Goal: Information Seeking & Learning: Learn about a topic

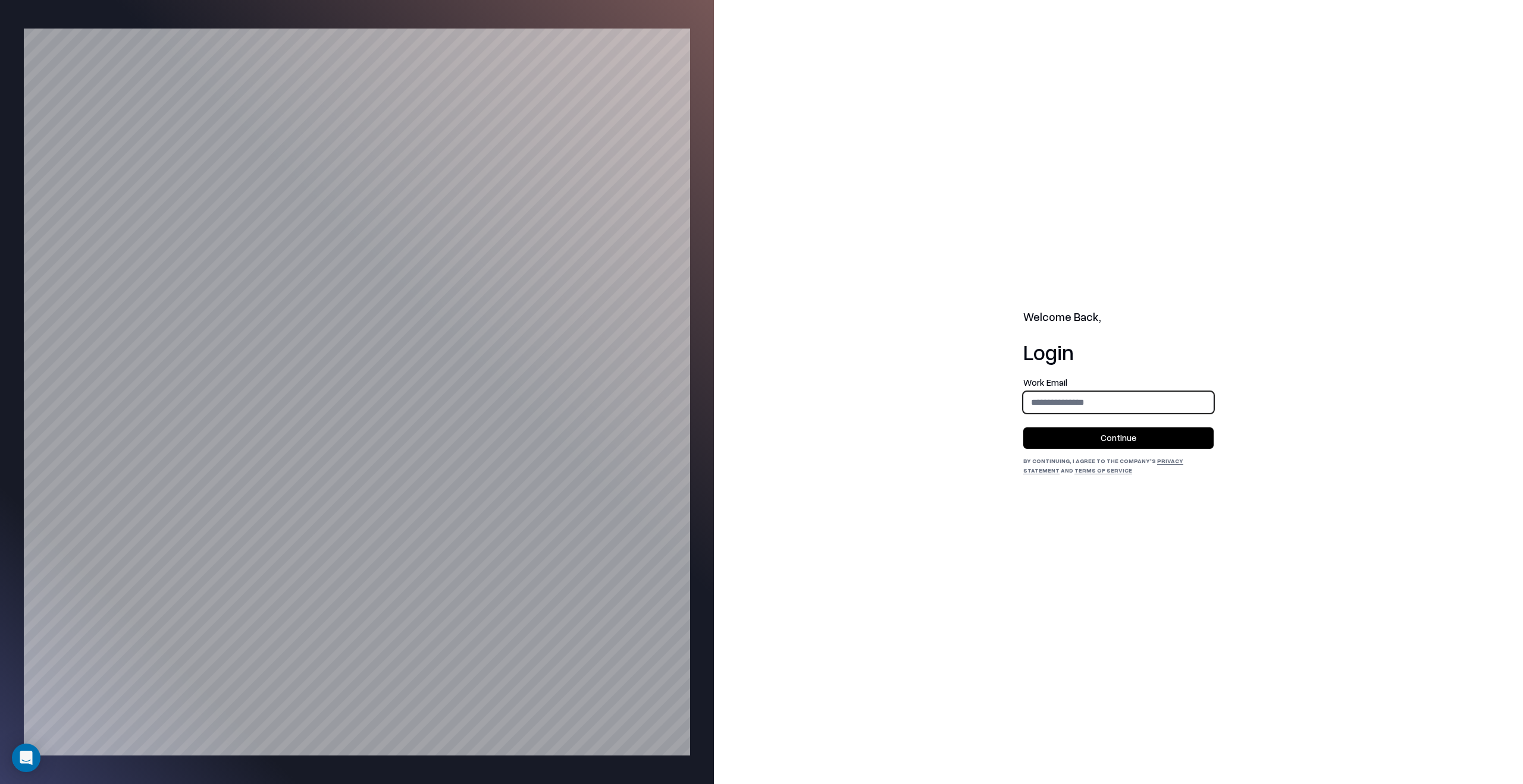
type input "**********"
click at [1116, 434] on button "Continue" at bounding box center [1118, 438] width 190 height 21
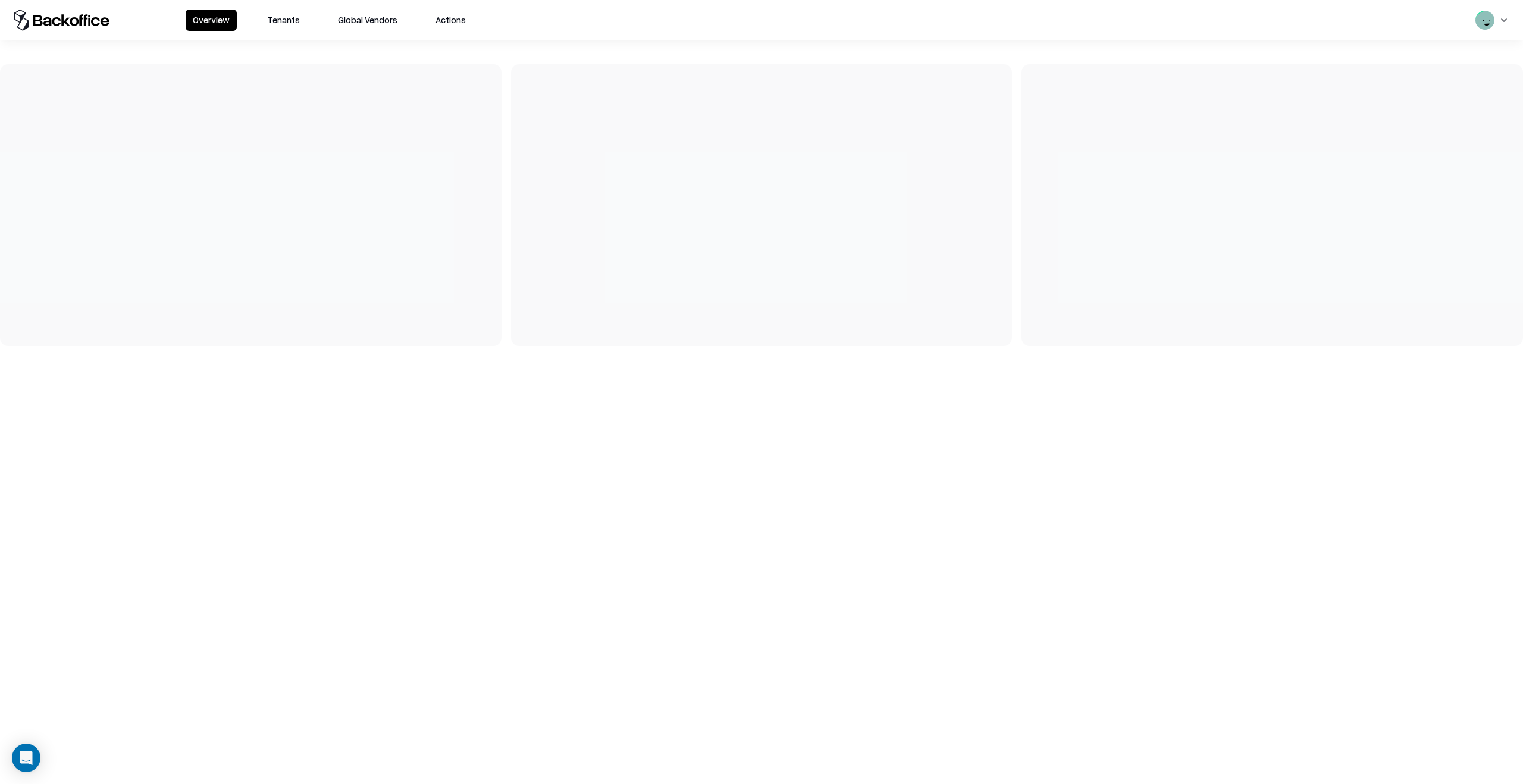
click at [288, 19] on button "Tenants" at bounding box center [284, 19] width 47 height 21
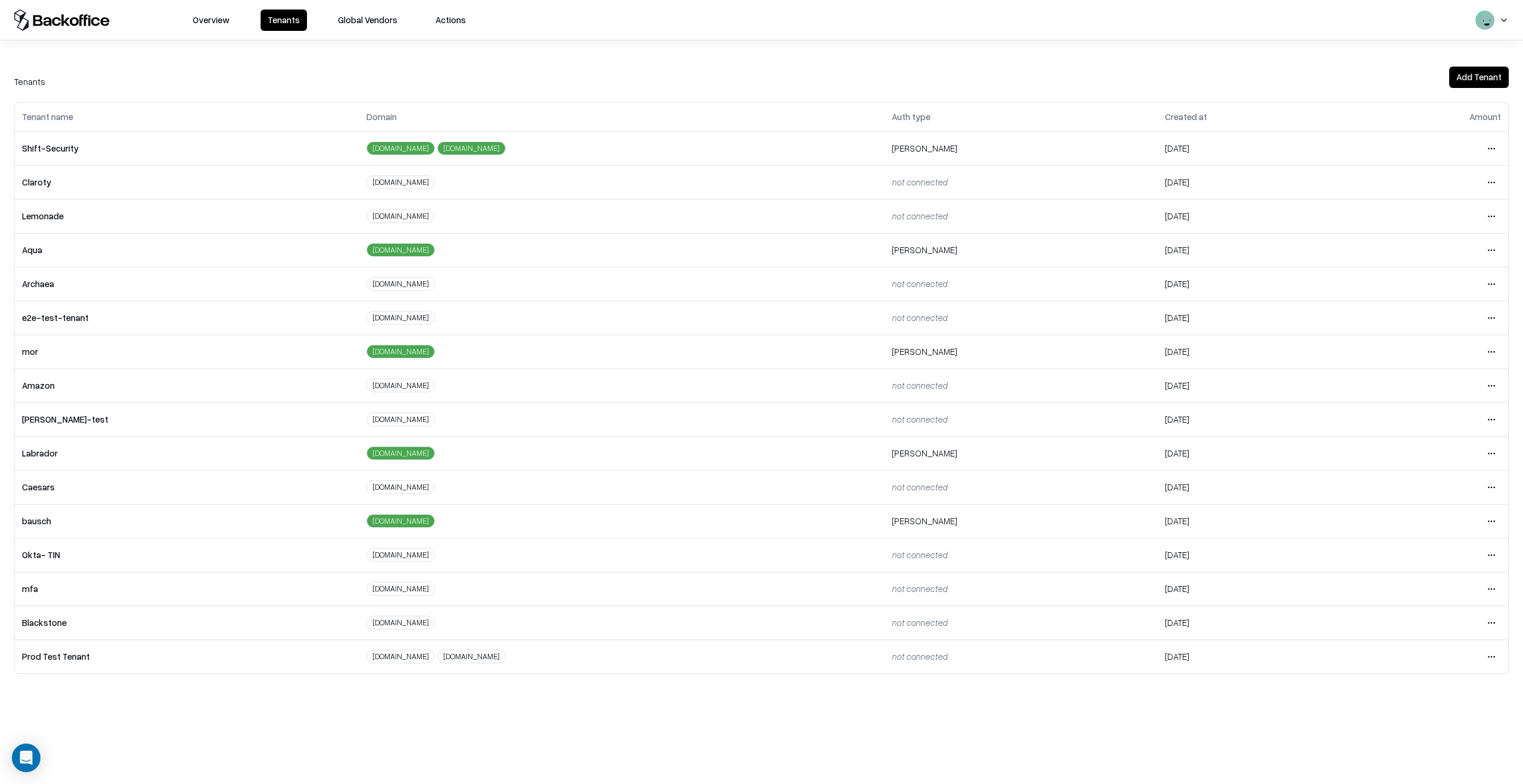
click at [1492, 522] on html "Overview Tenants Global Vendors Actions Tenants Add Tenant Tenant name Domain A…" at bounding box center [761, 392] width 1523 height 784
click at [1405, 614] on div "Login to tenant" at bounding box center [1441, 621] width 129 height 24
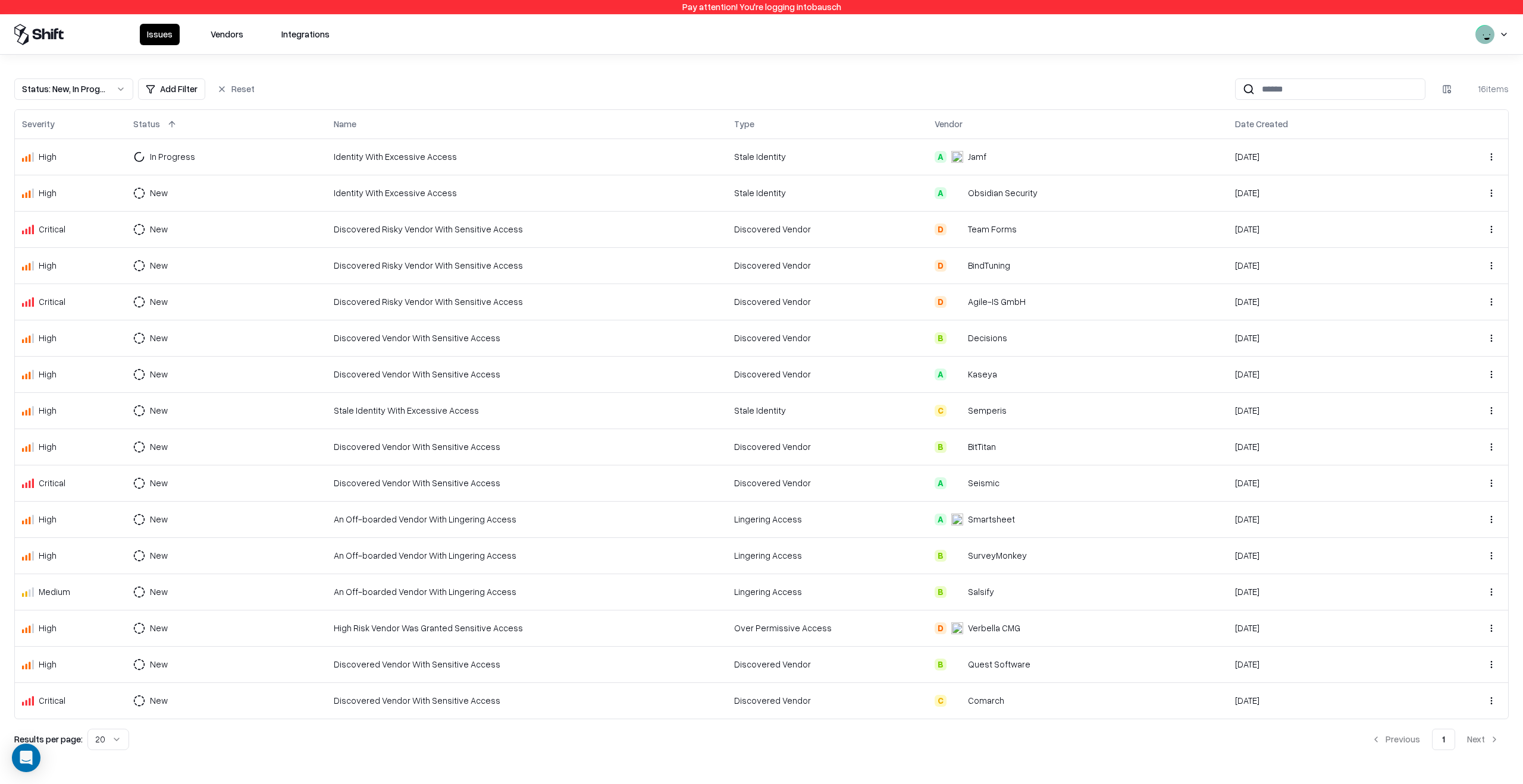
click at [229, 39] on button "Vendors" at bounding box center [227, 34] width 47 height 21
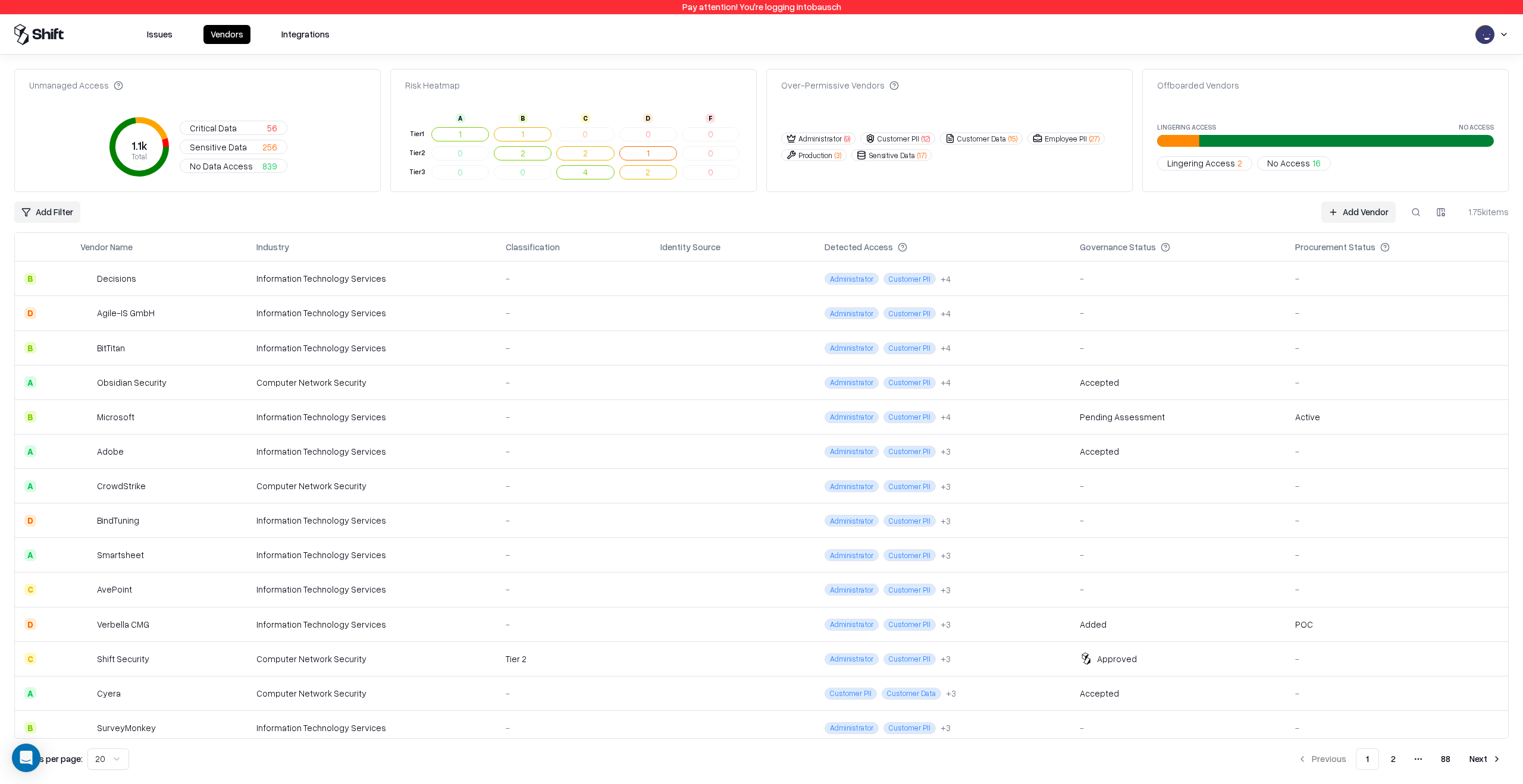
click at [170, 30] on button "Issues" at bounding box center [159, 34] width 40 height 19
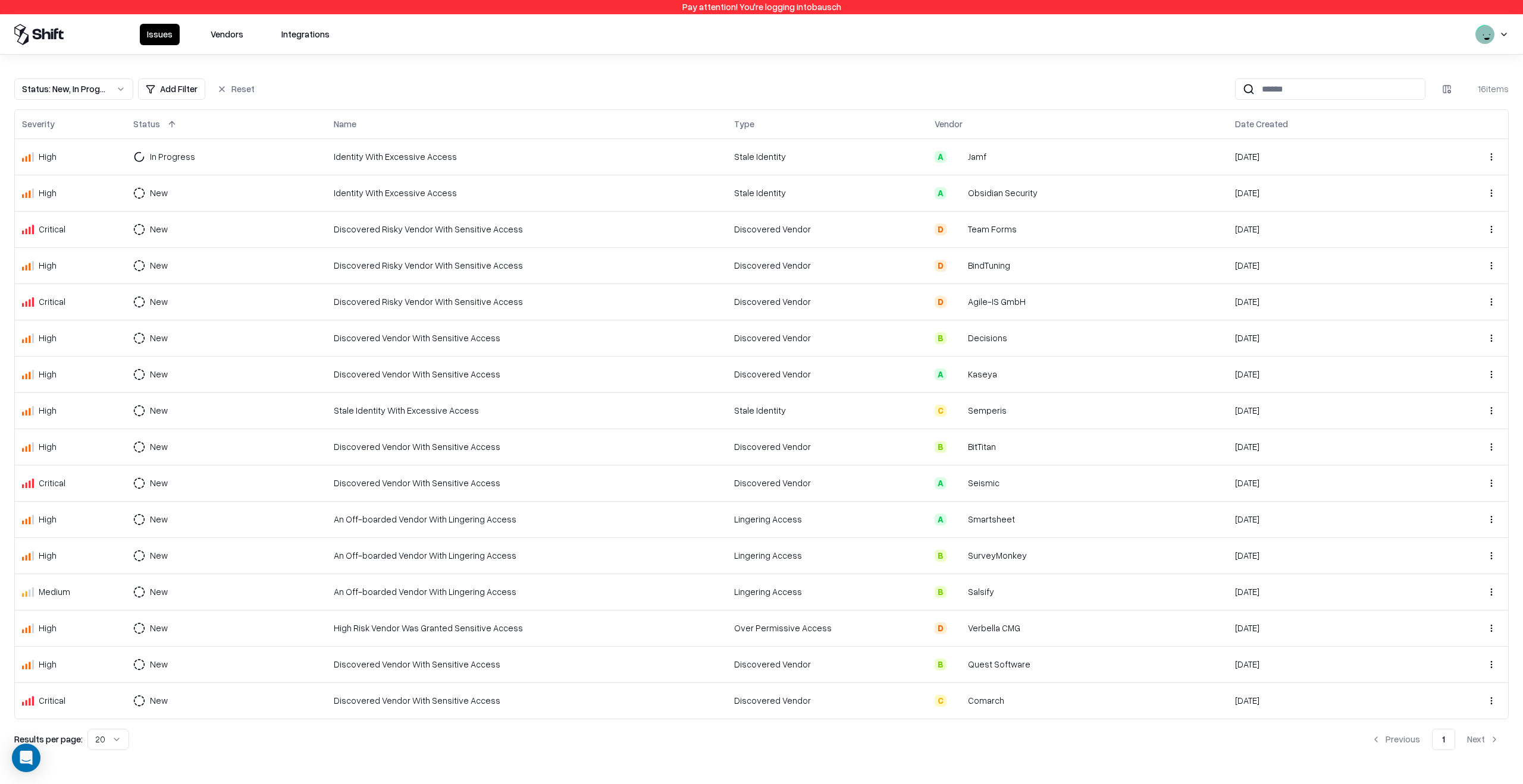
click at [220, 39] on button "Vendors" at bounding box center [227, 34] width 47 height 21
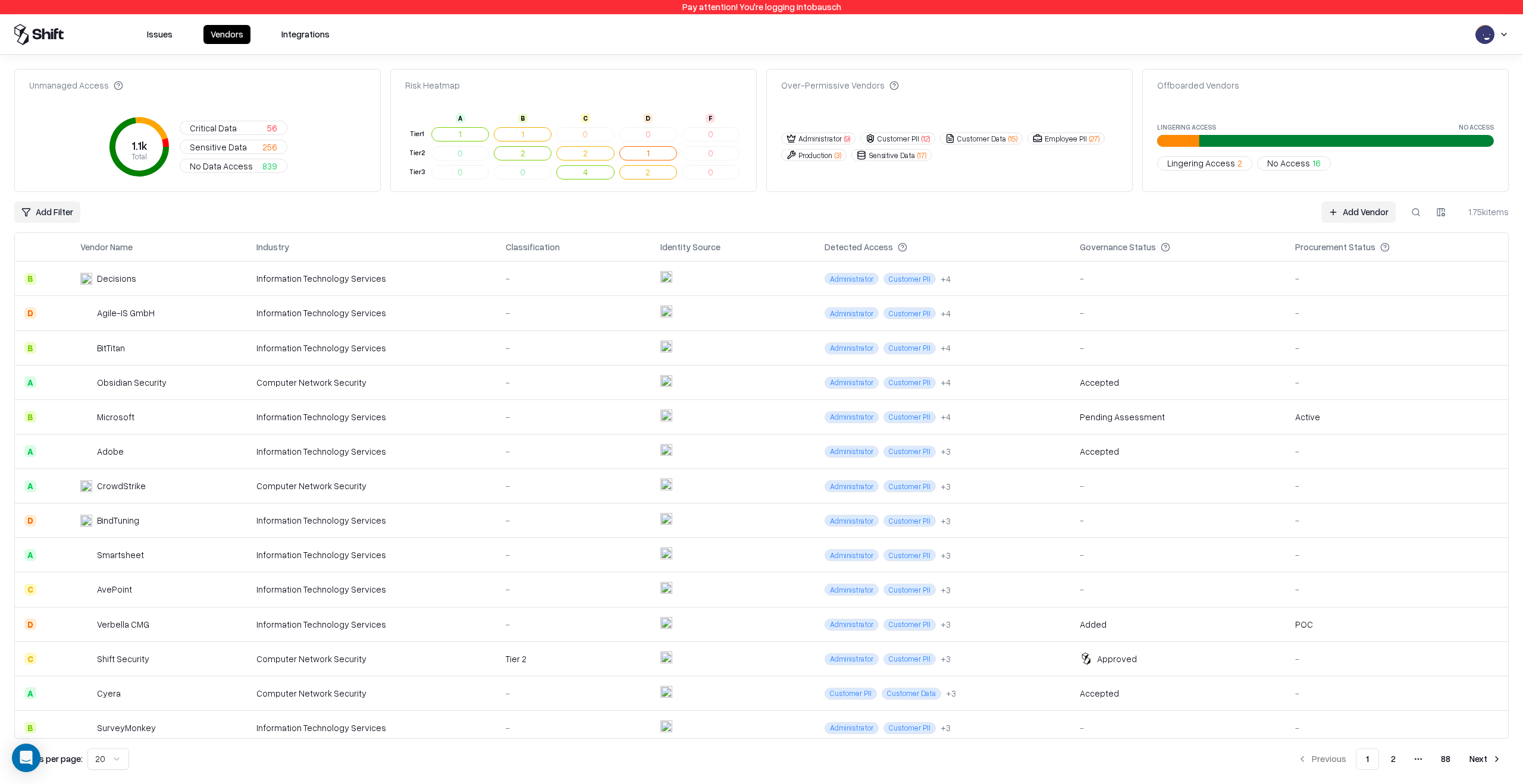
click at [449, 416] on div "Information Technology Services" at bounding box center [372, 417] width 231 height 12
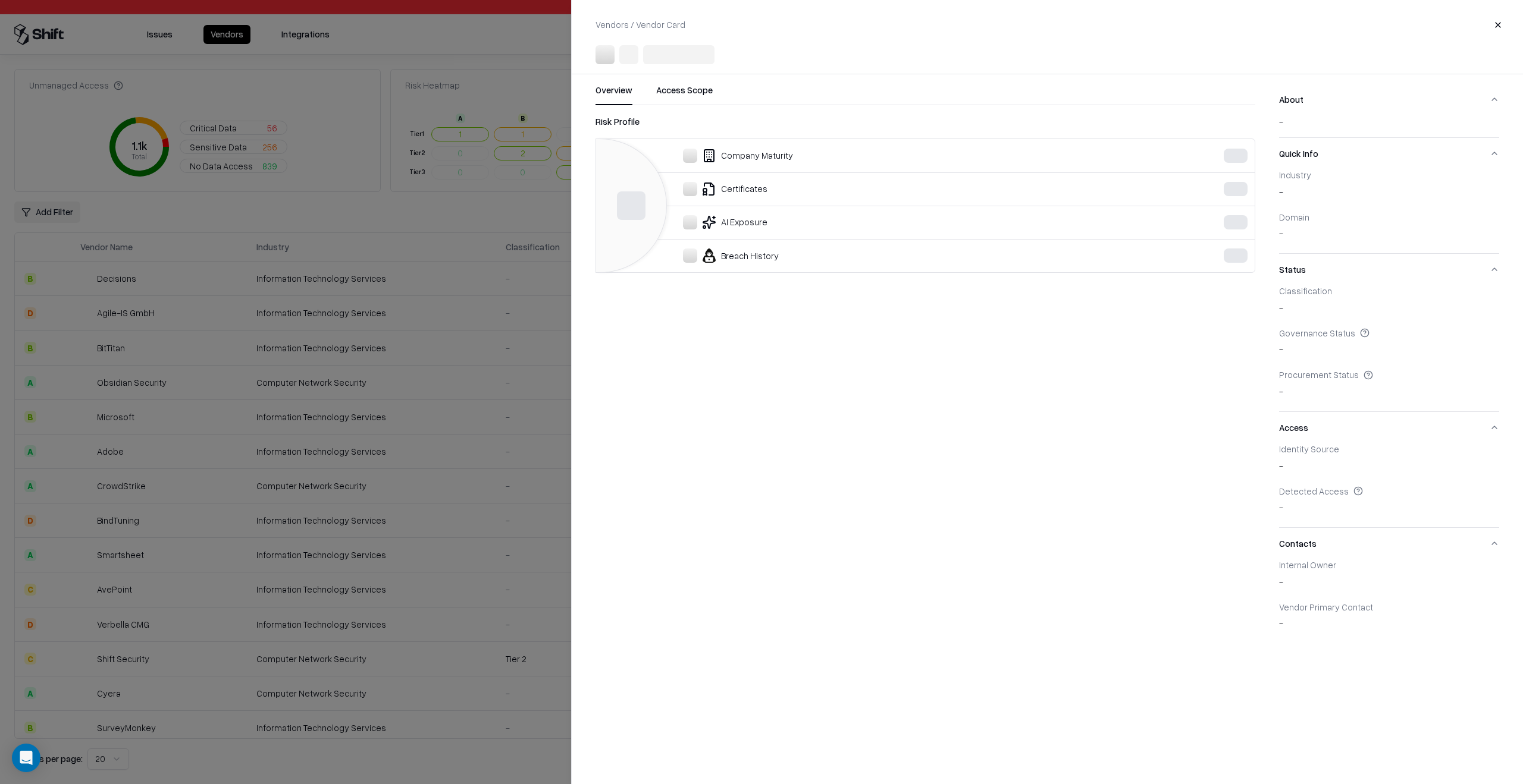
click at [505, 460] on div at bounding box center [761, 392] width 1523 height 784
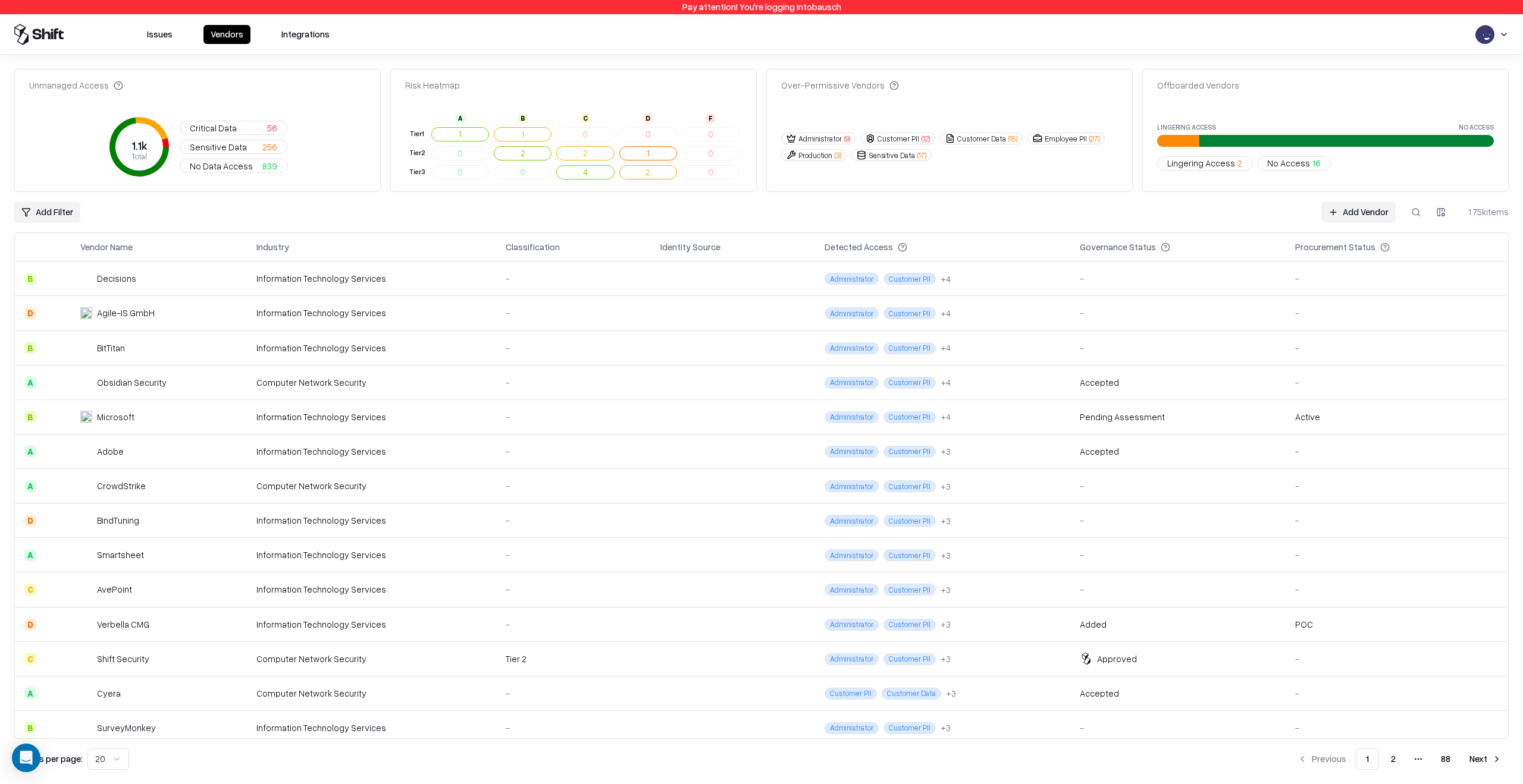
click at [418, 385] on div "Computer Network Security" at bounding box center [372, 382] width 231 height 12
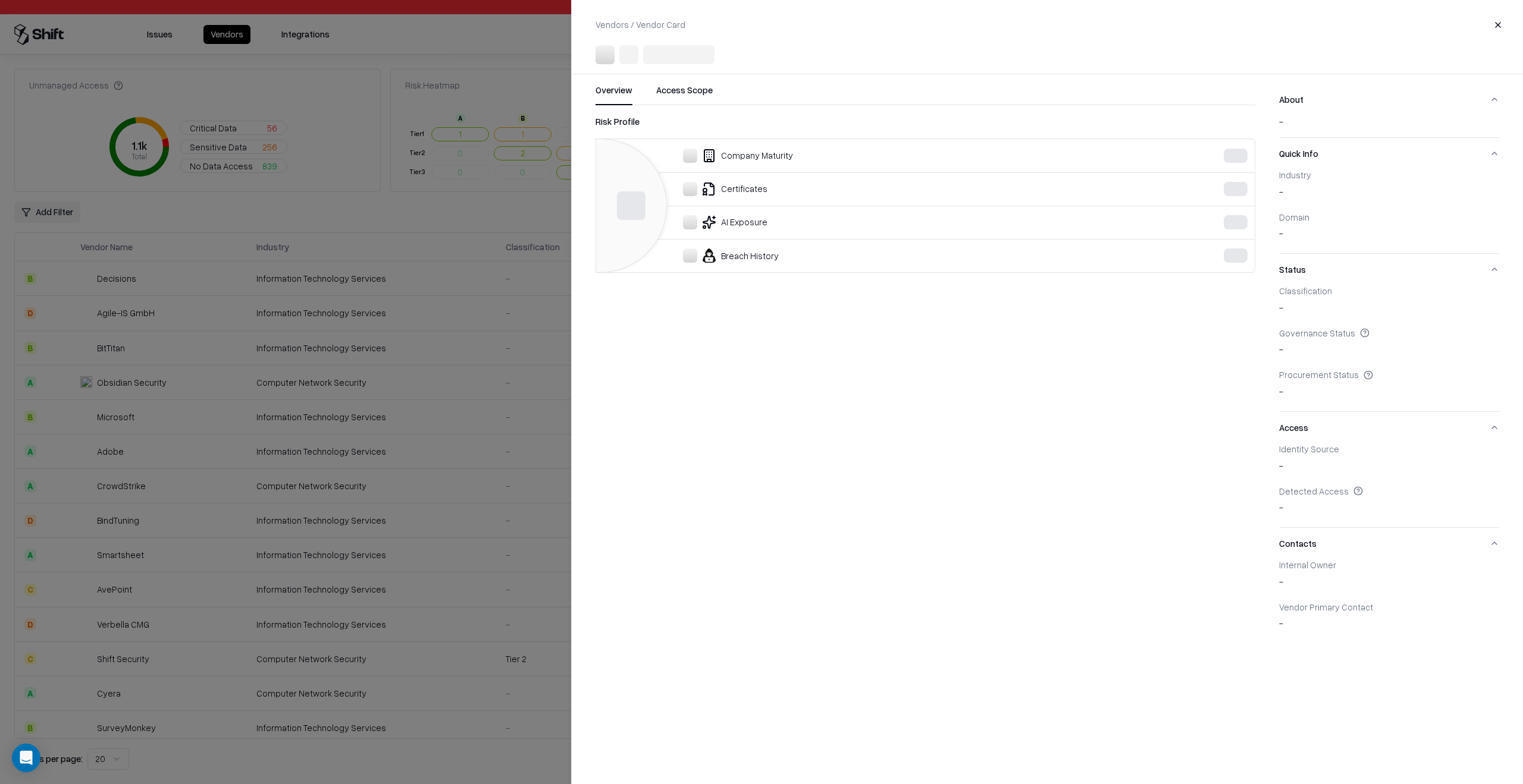
click at [421, 441] on div at bounding box center [761, 392] width 1523 height 784
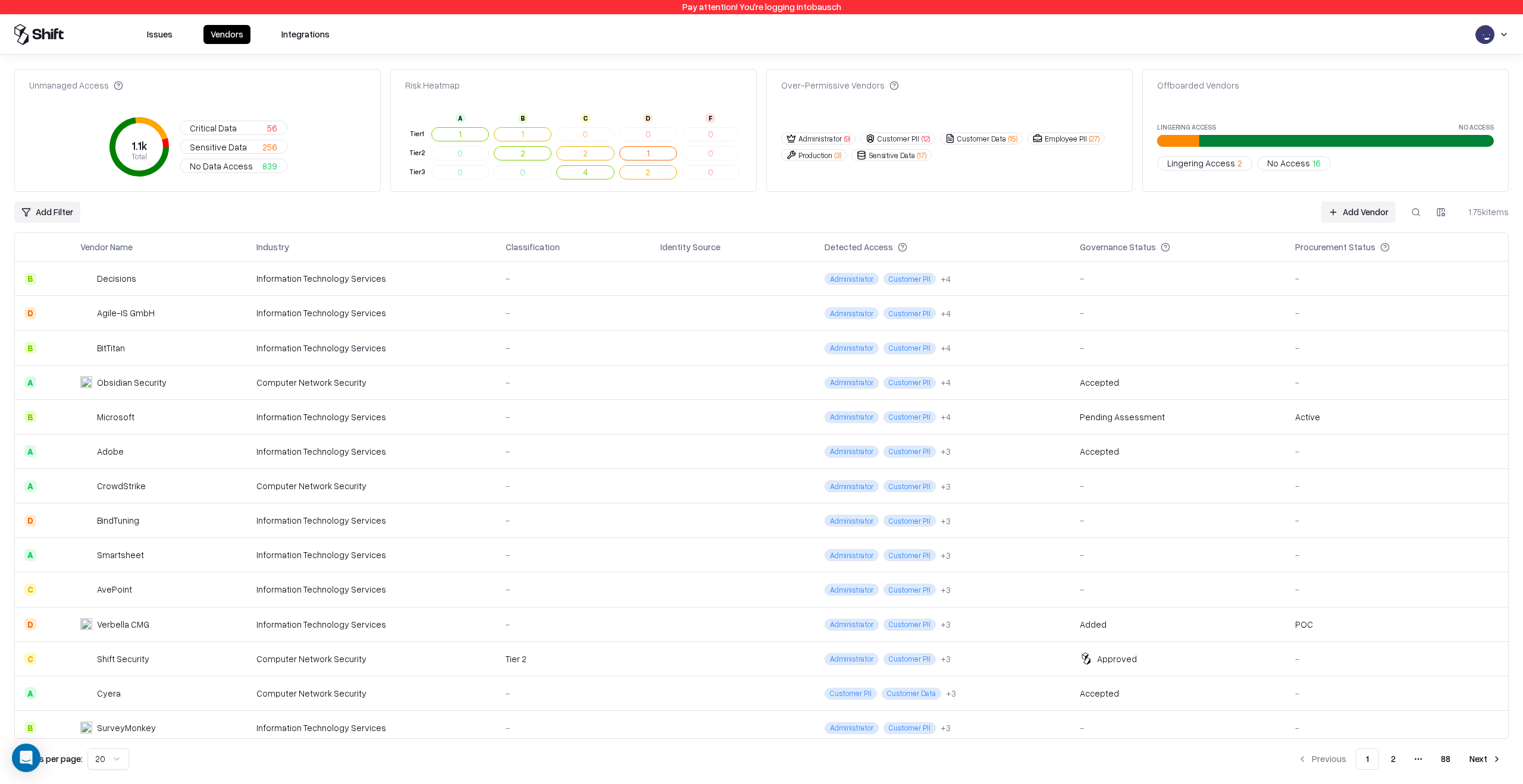
click at [474, 656] on div "Computer Network Security" at bounding box center [372, 659] width 231 height 12
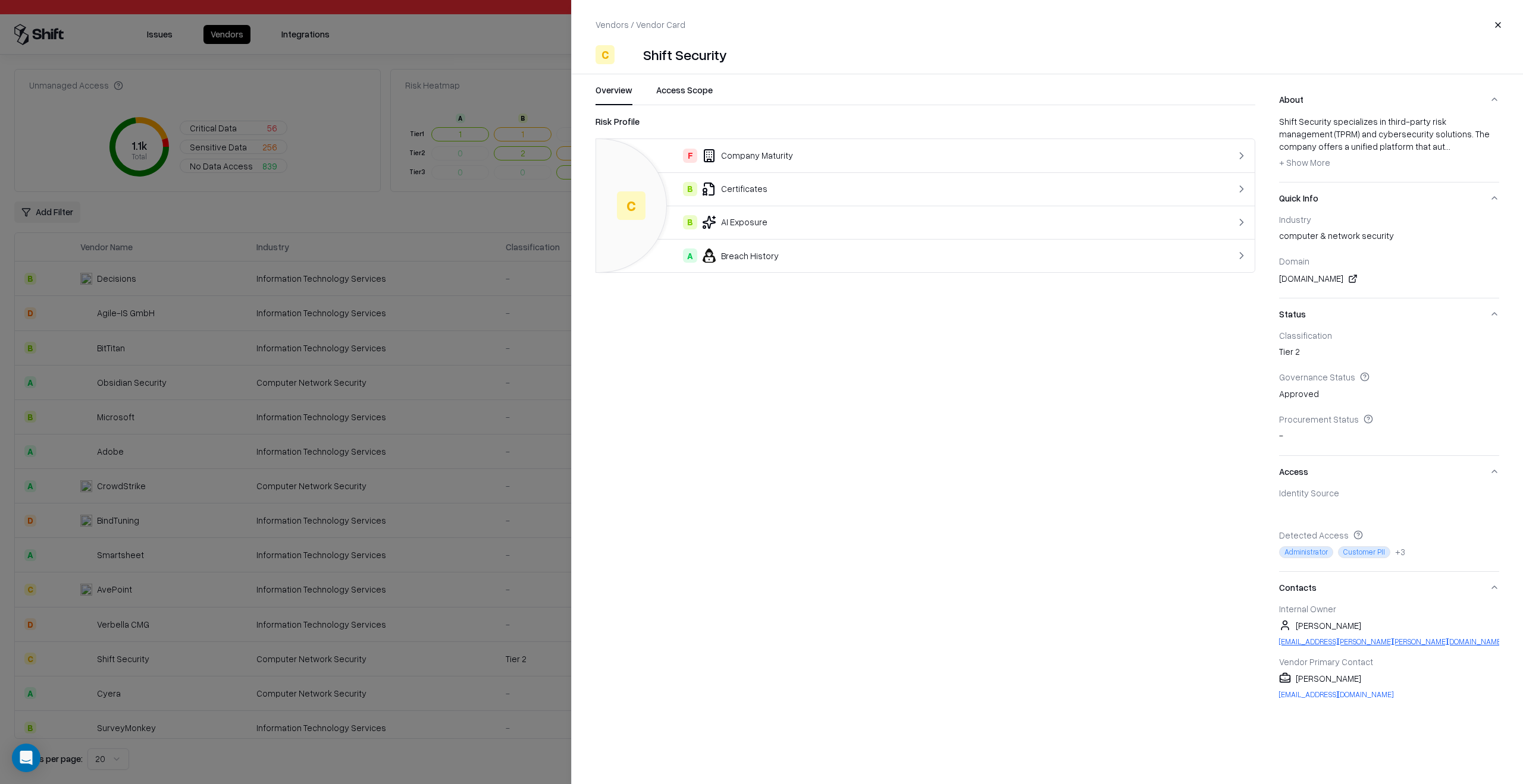
click at [1317, 643] on link "krishna.nellutla@bausch.com" at bounding box center [1389, 642] width 220 height 10
click at [679, 84] on button "Access Scope" at bounding box center [684, 94] width 57 height 21
click at [615, 90] on button "Overview" at bounding box center [613, 94] width 37 height 21
click at [1317, 165] on span "+ Show More" at bounding box center [1305, 163] width 51 height 11
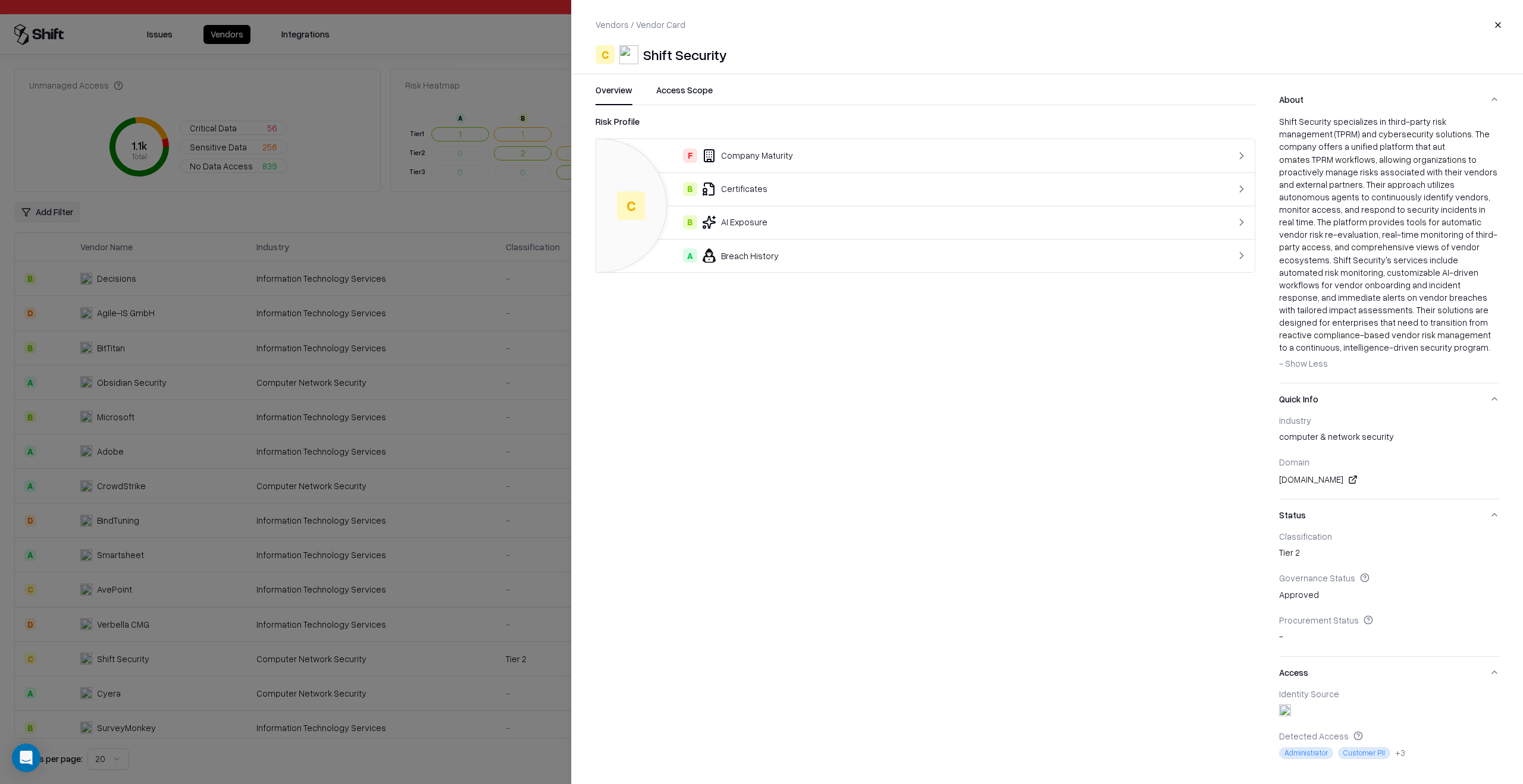
click at [1300, 358] on span "- Show Less" at bounding box center [1303, 364] width 49 height 11
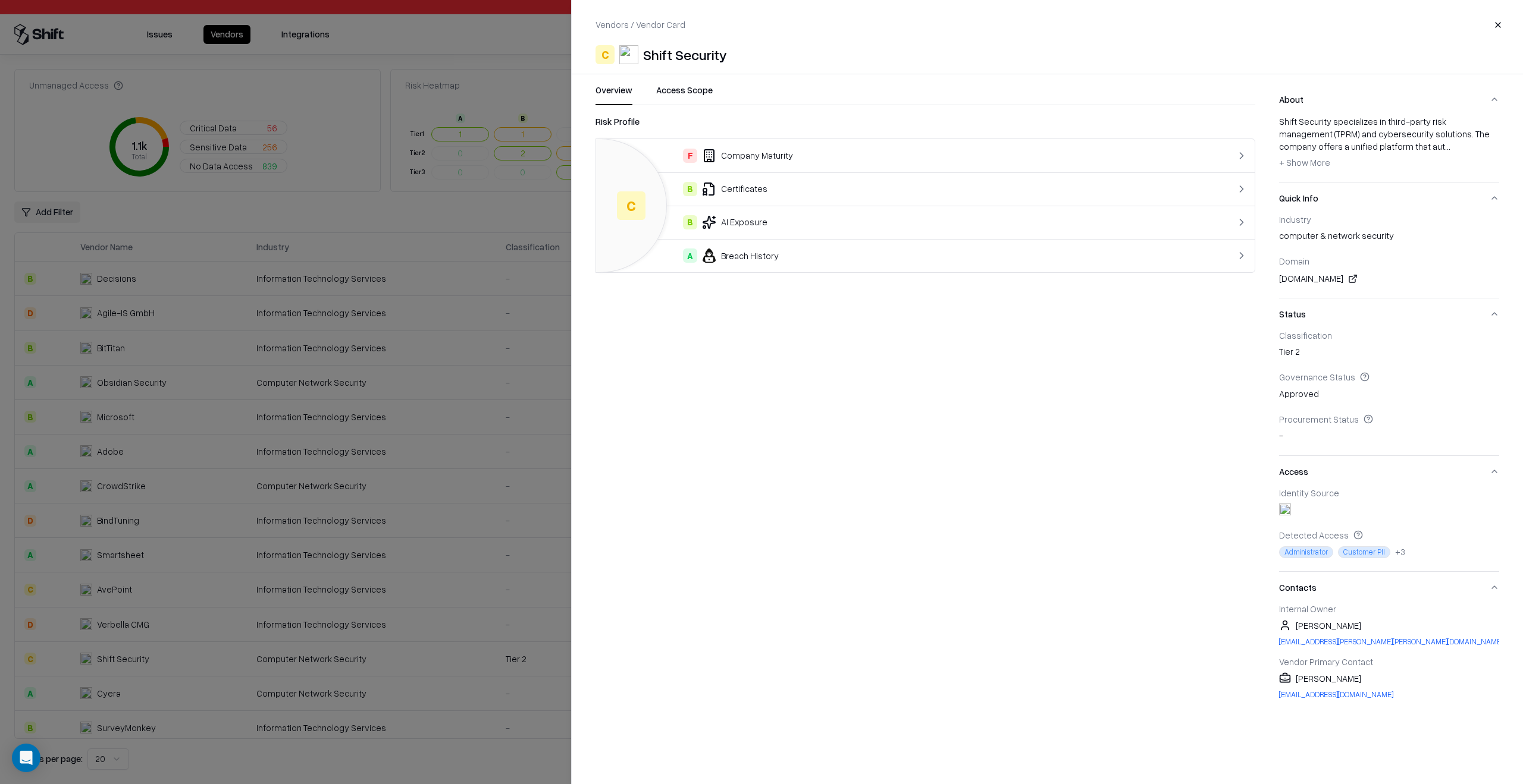
click at [675, 90] on button "Access Scope" at bounding box center [684, 94] width 57 height 21
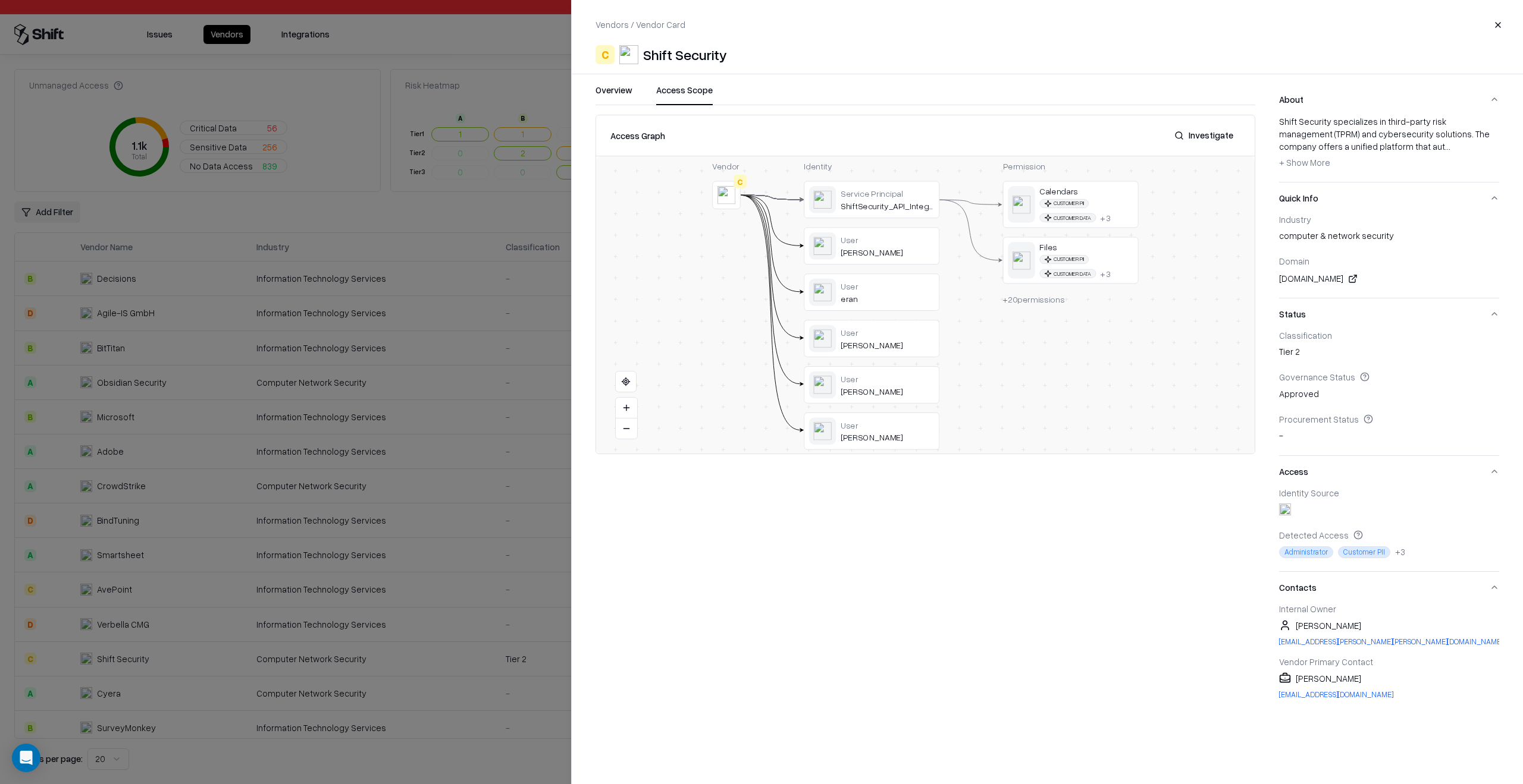
click at [618, 96] on button "Overview" at bounding box center [613, 94] width 37 height 21
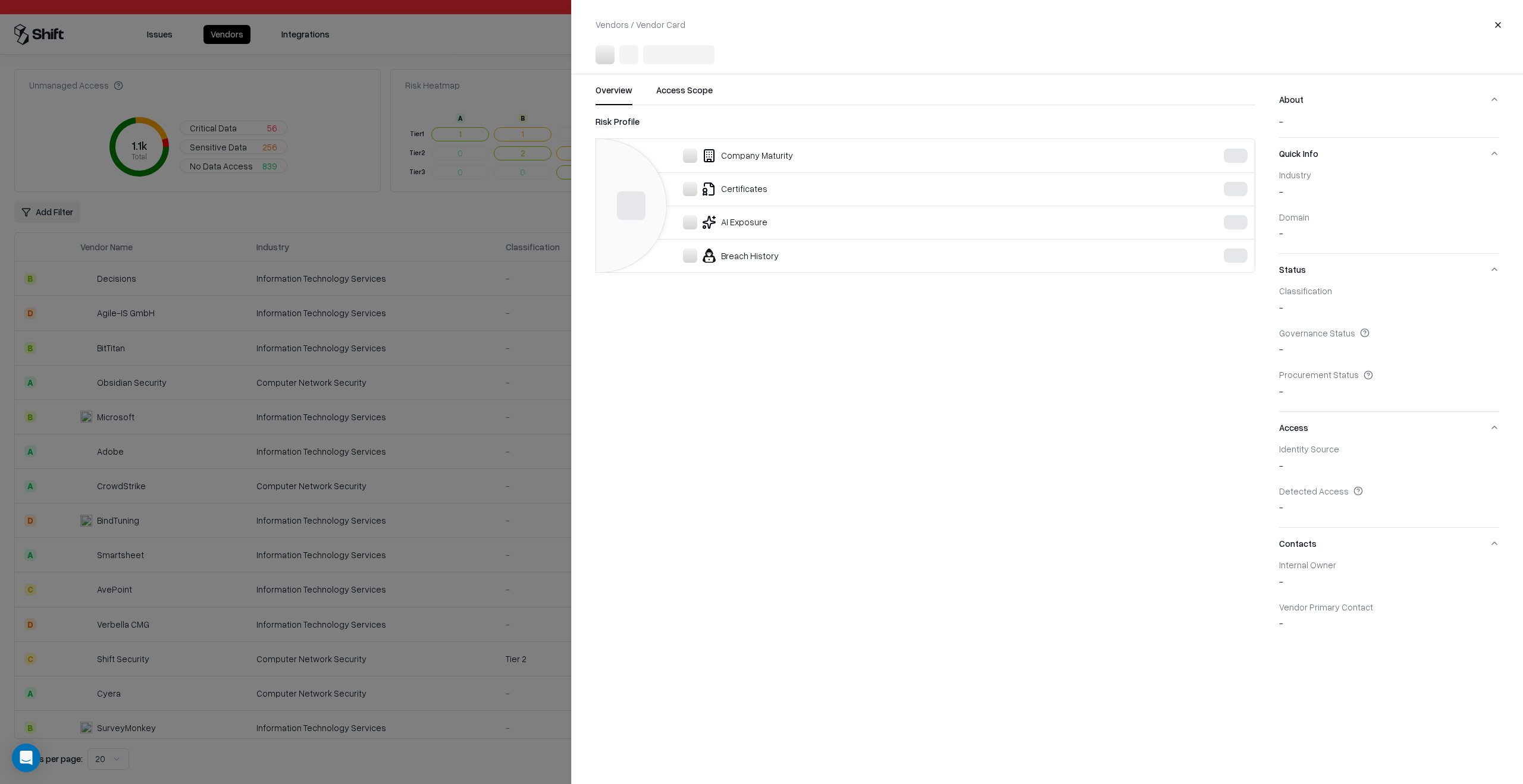
click at [471, 396] on div at bounding box center [761, 392] width 1523 height 784
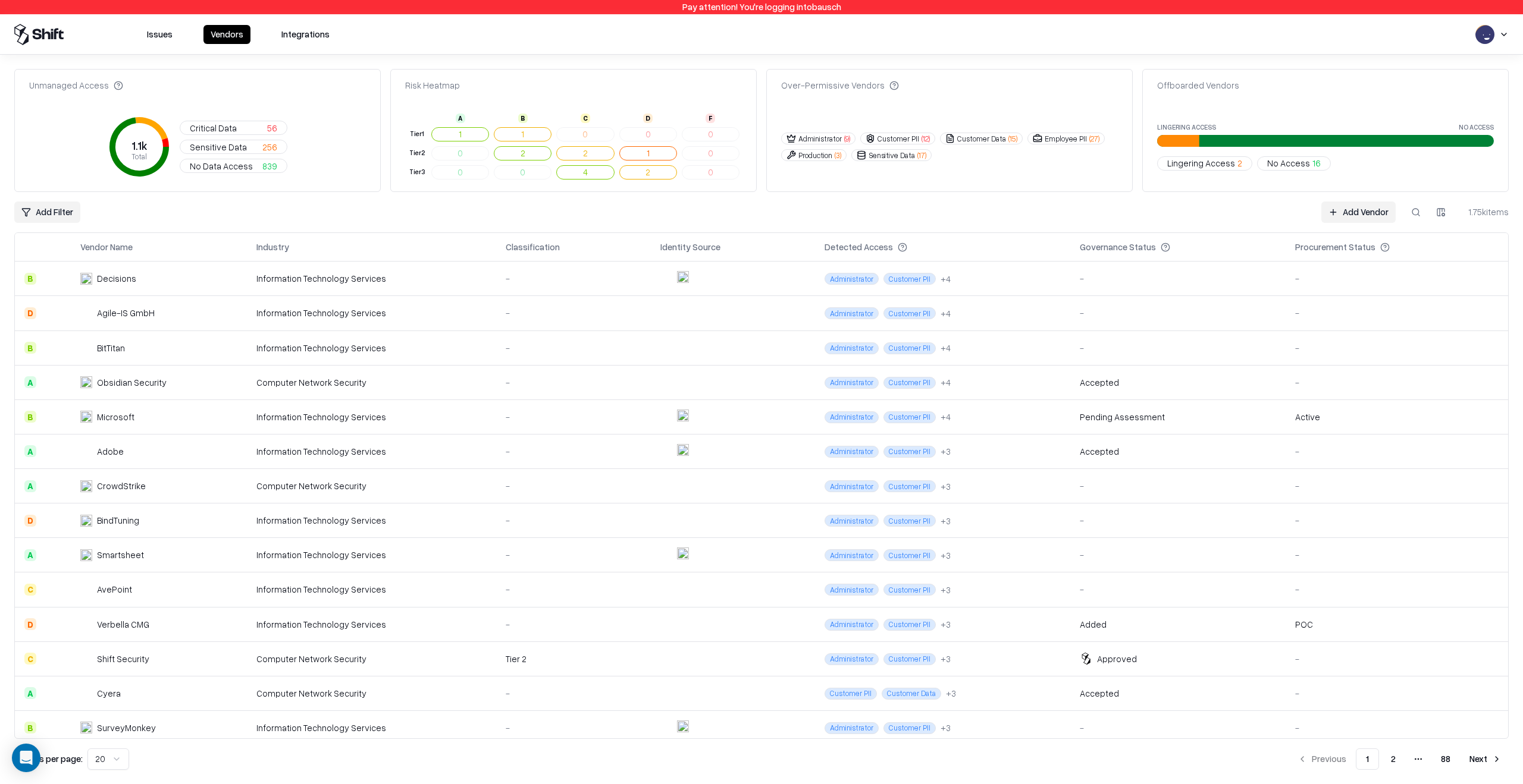
click at [595, 406] on td "-" at bounding box center [573, 417] width 155 height 34
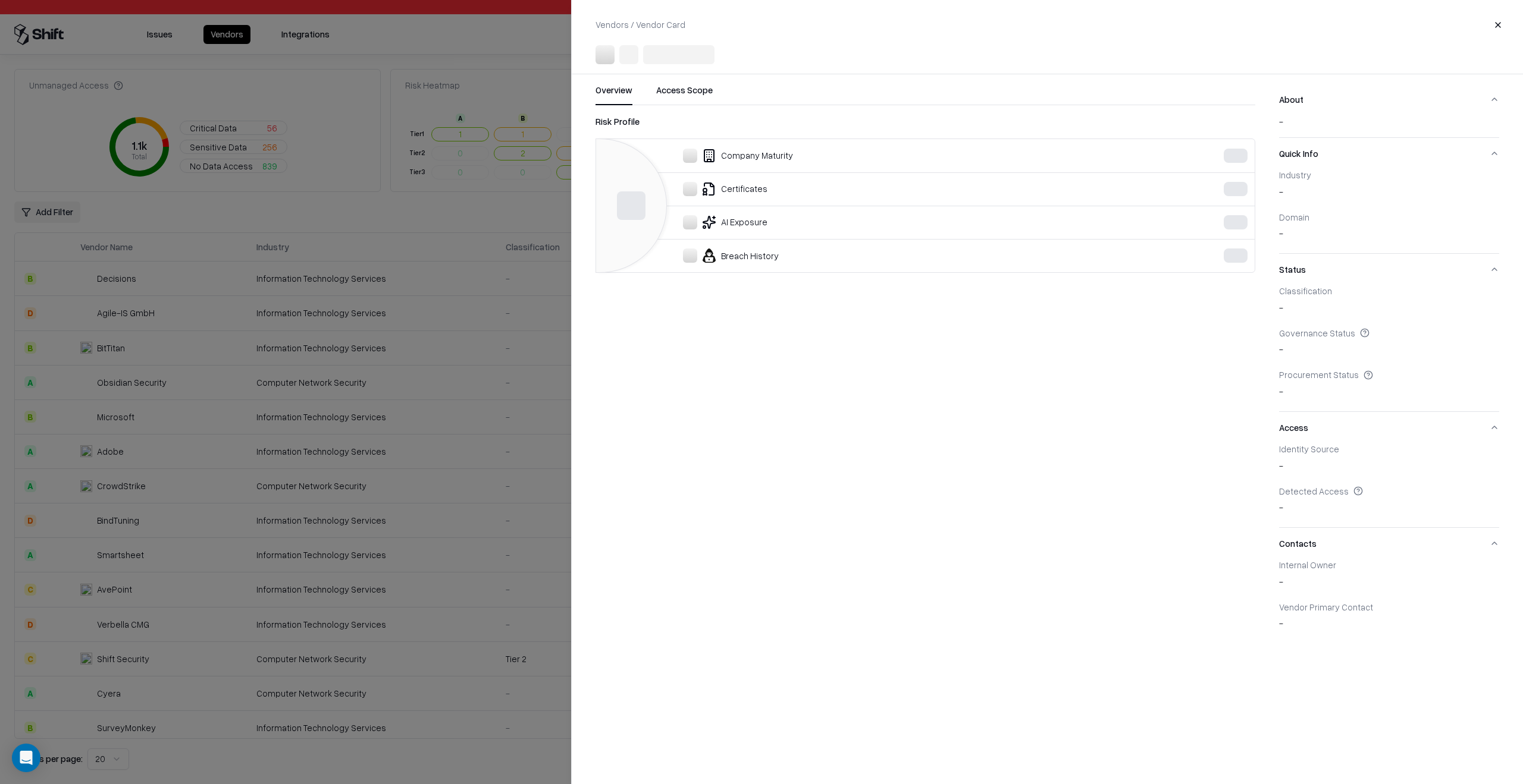
click at [261, 392] on div at bounding box center [761, 392] width 1523 height 784
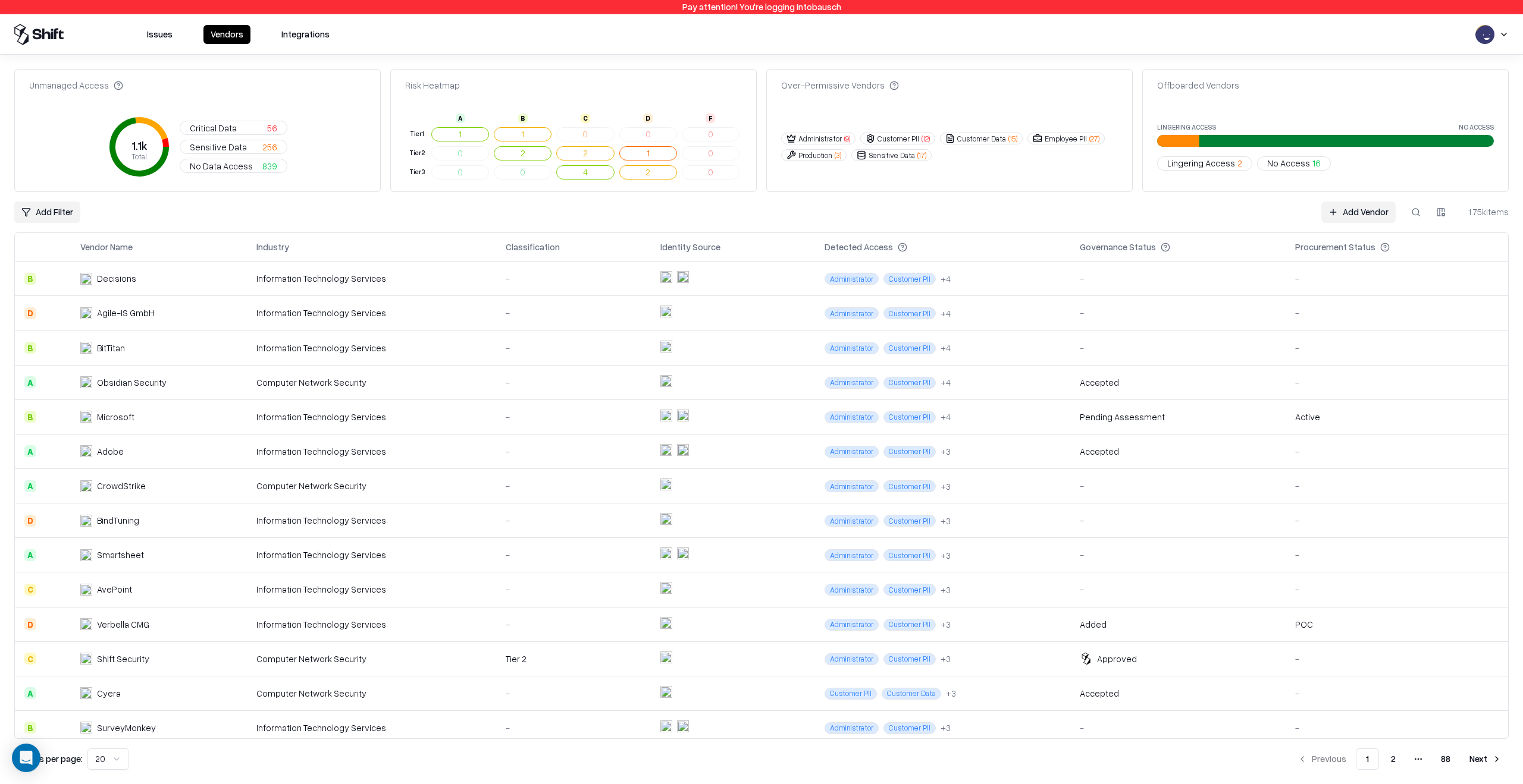
click at [147, 35] on button "Issues" at bounding box center [159, 34] width 40 height 19
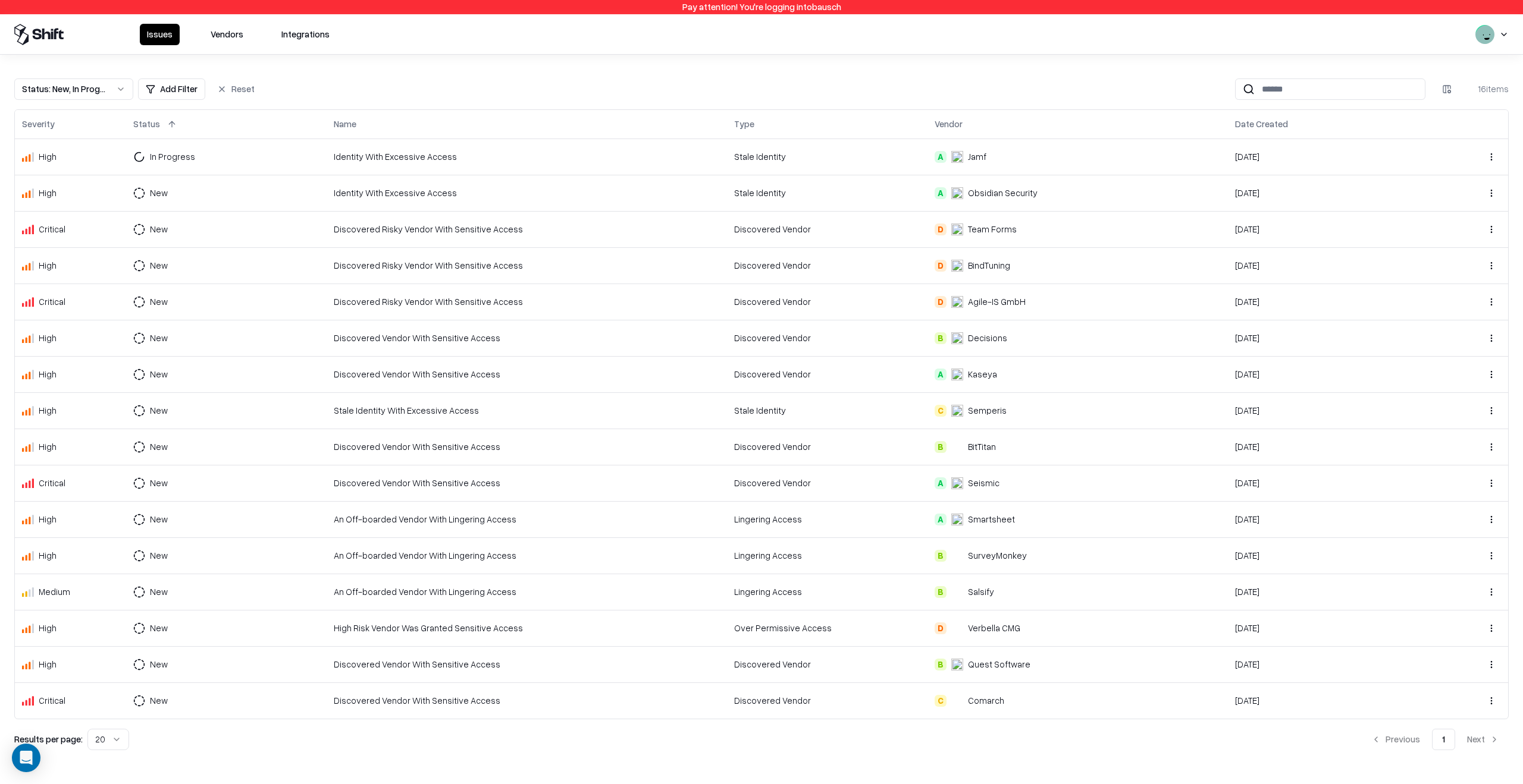
click at [746, 348] on td "Discovered Vendor" at bounding box center [827, 338] width 200 height 37
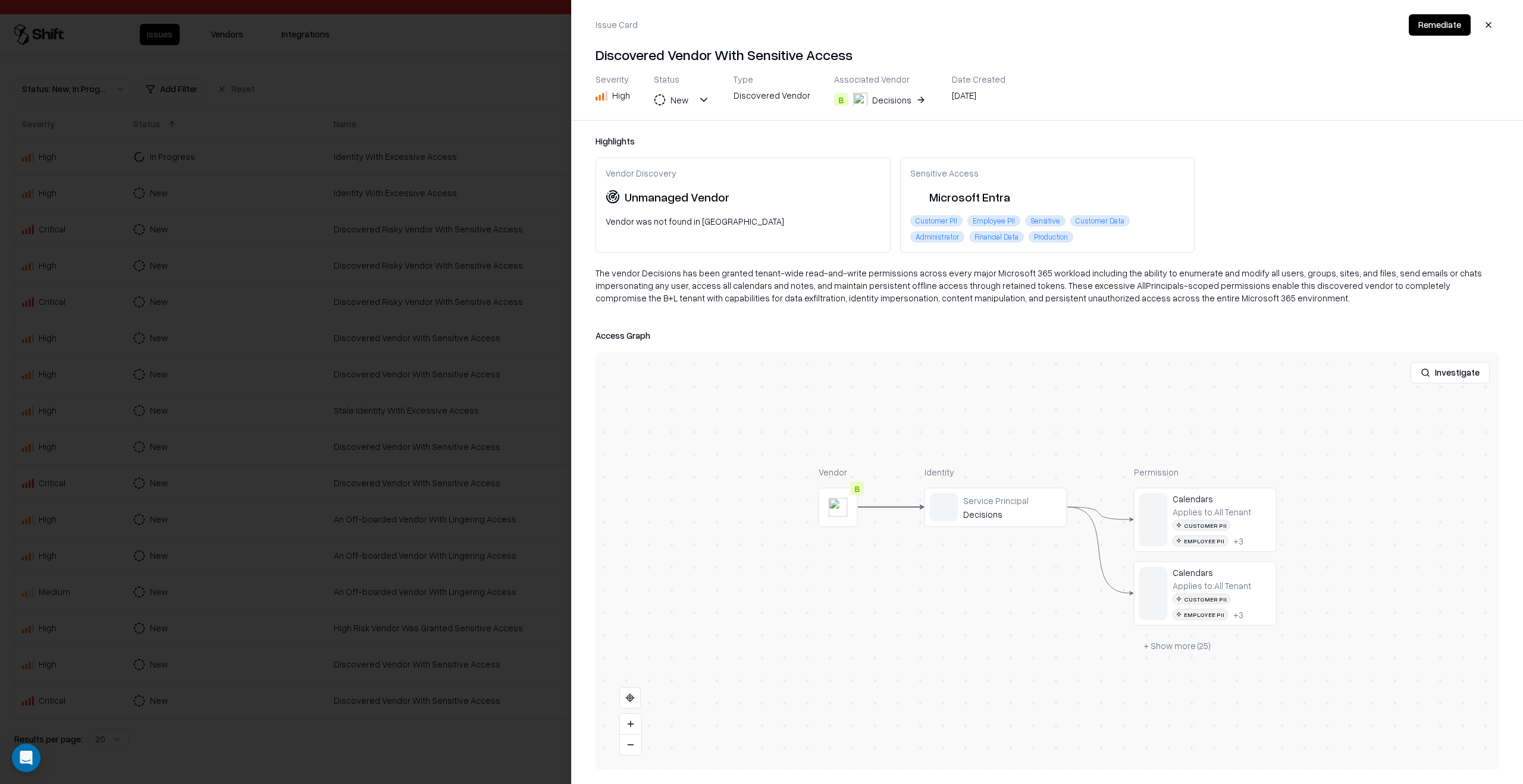
click at [346, 228] on div at bounding box center [761, 392] width 1523 height 784
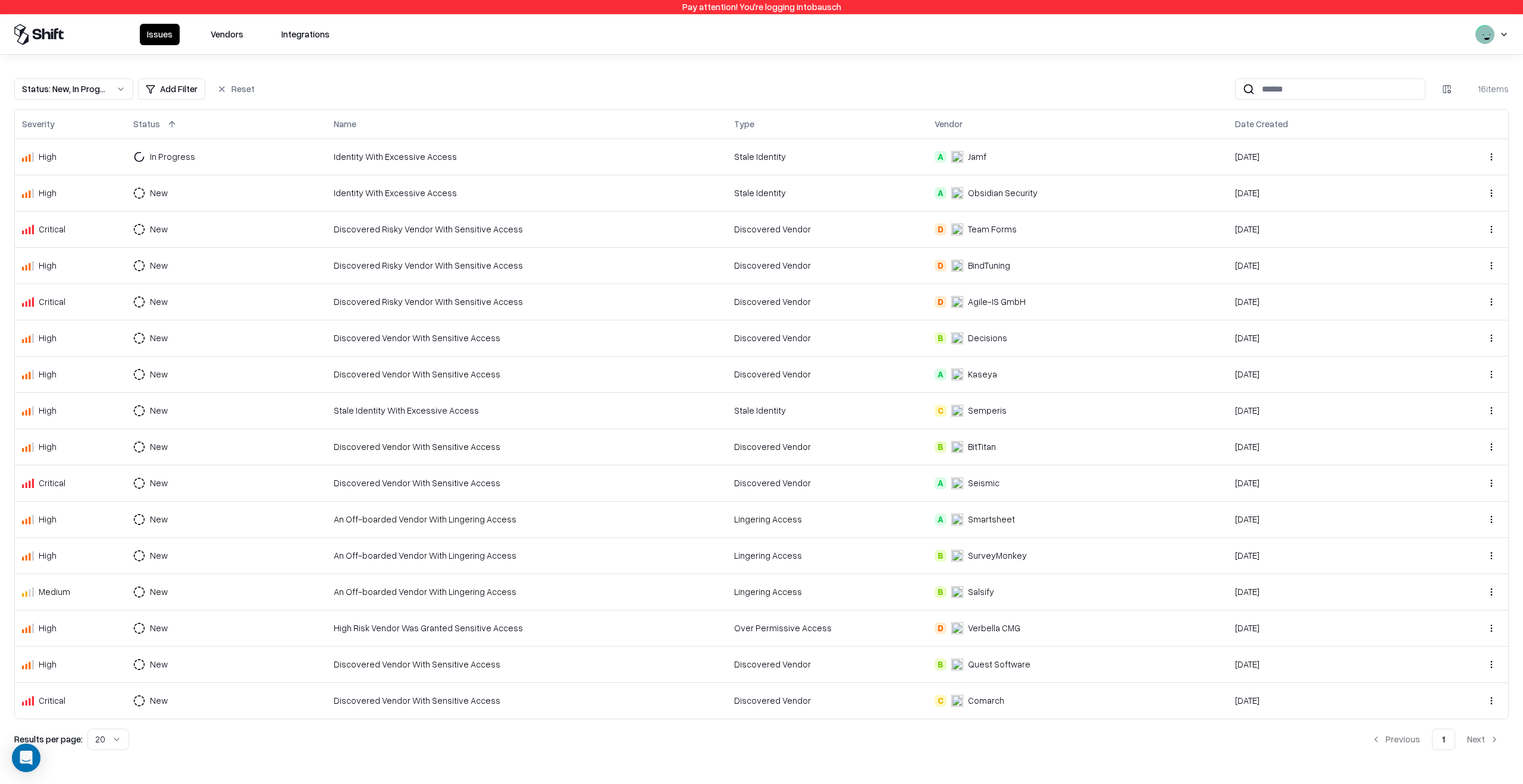
click at [235, 38] on button "Vendors" at bounding box center [227, 34] width 47 height 21
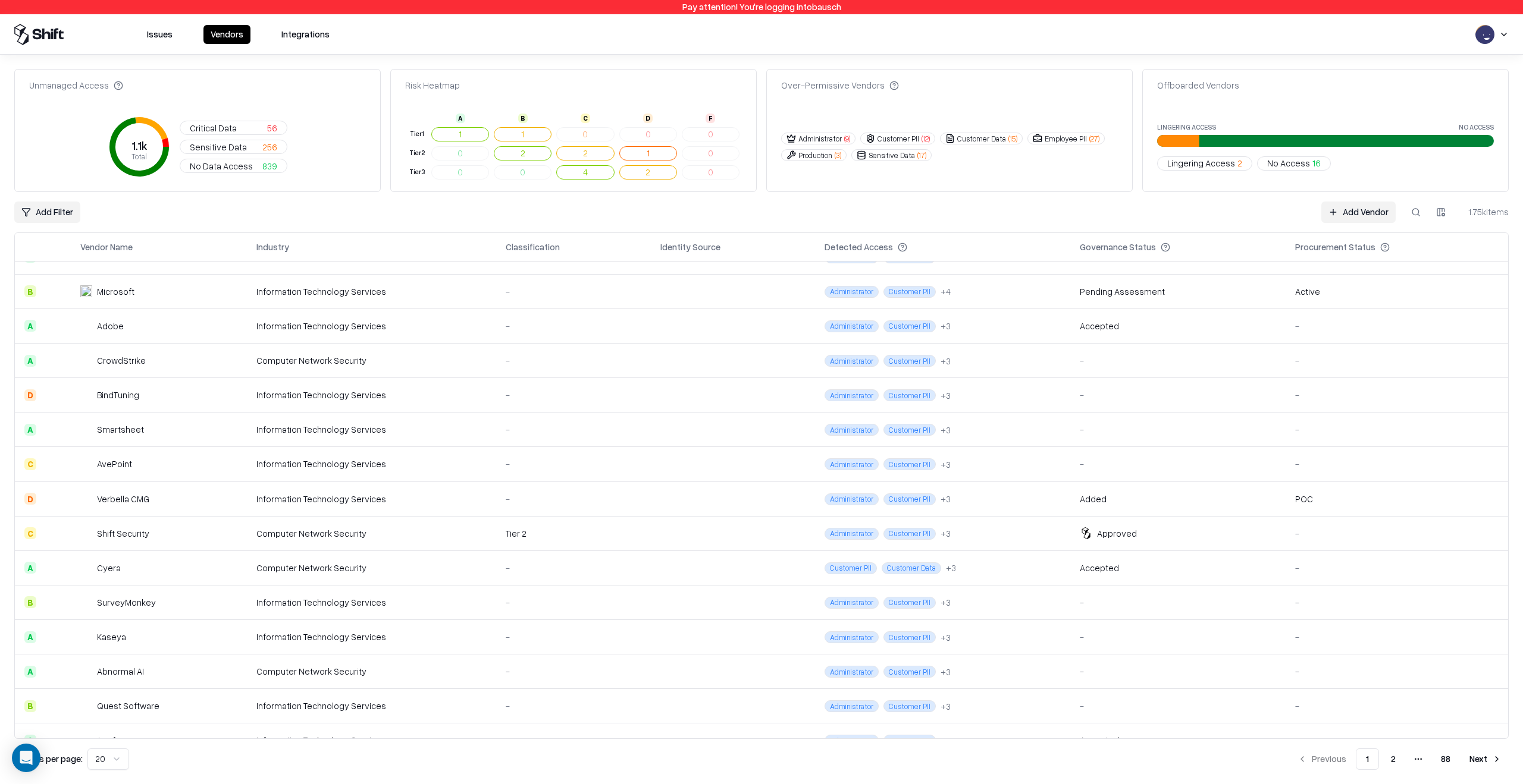
scroll to position [125, 0]
click at [335, 352] on td "Computer Network Security" at bounding box center [372, 362] width 249 height 34
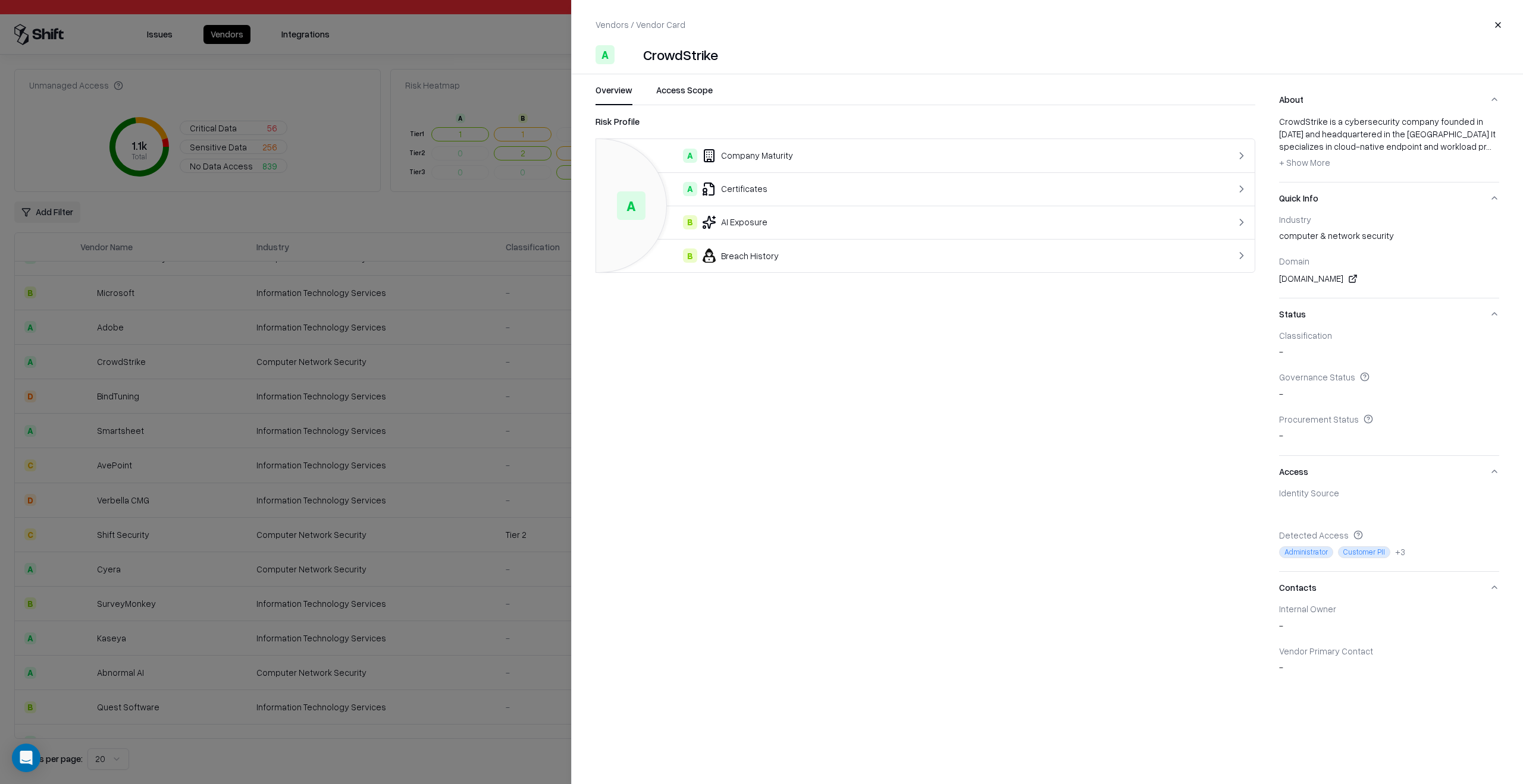
click at [304, 468] on div at bounding box center [761, 392] width 1523 height 784
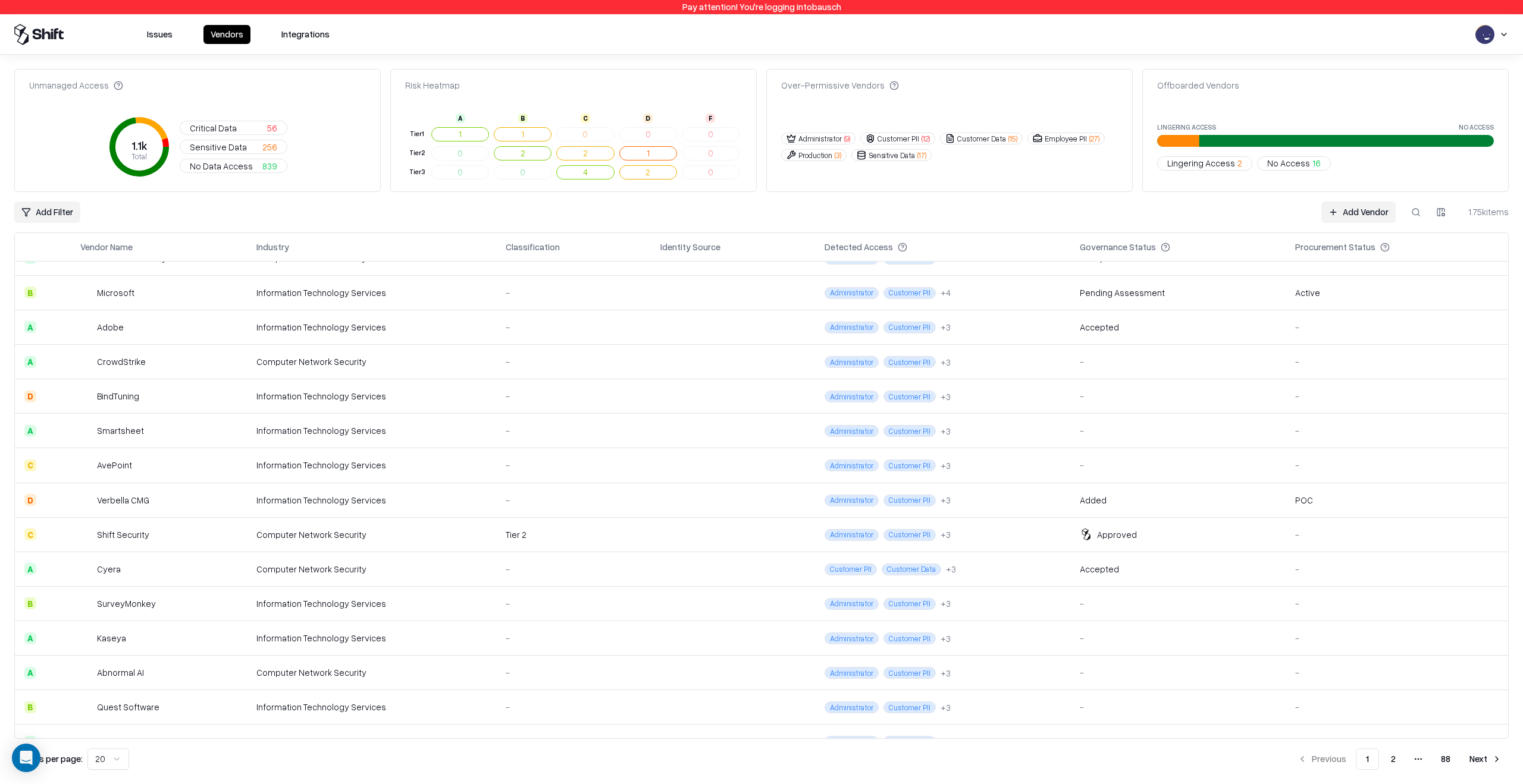
click at [323, 371] on td "Computer Network Security" at bounding box center [372, 362] width 249 height 34
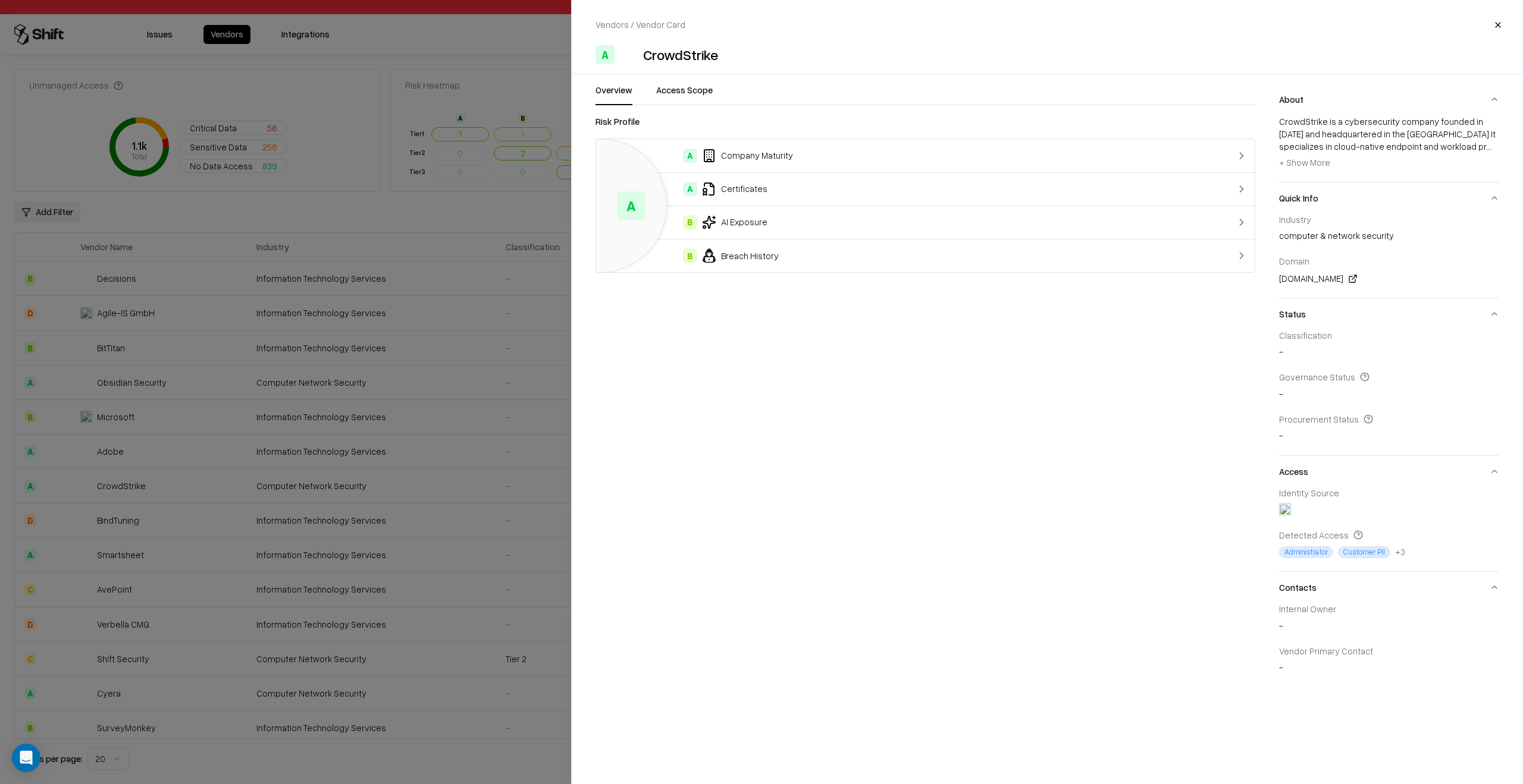
click at [1319, 167] on button "- Show Less + Show More" at bounding box center [1305, 163] width 51 height 19
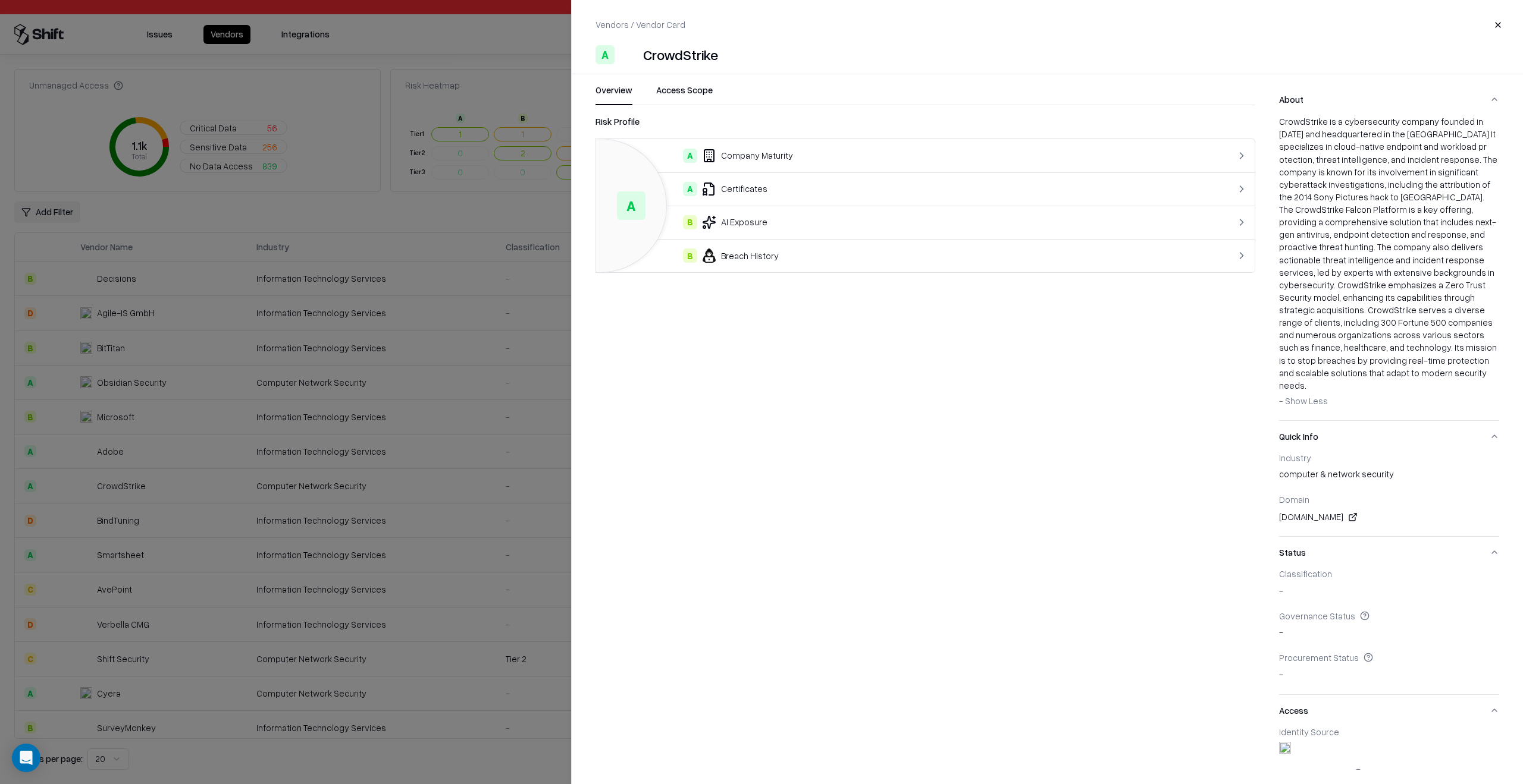
click at [1315, 396] on span "- Show Less" at bounding box center [1303, 401] width 49 height 11
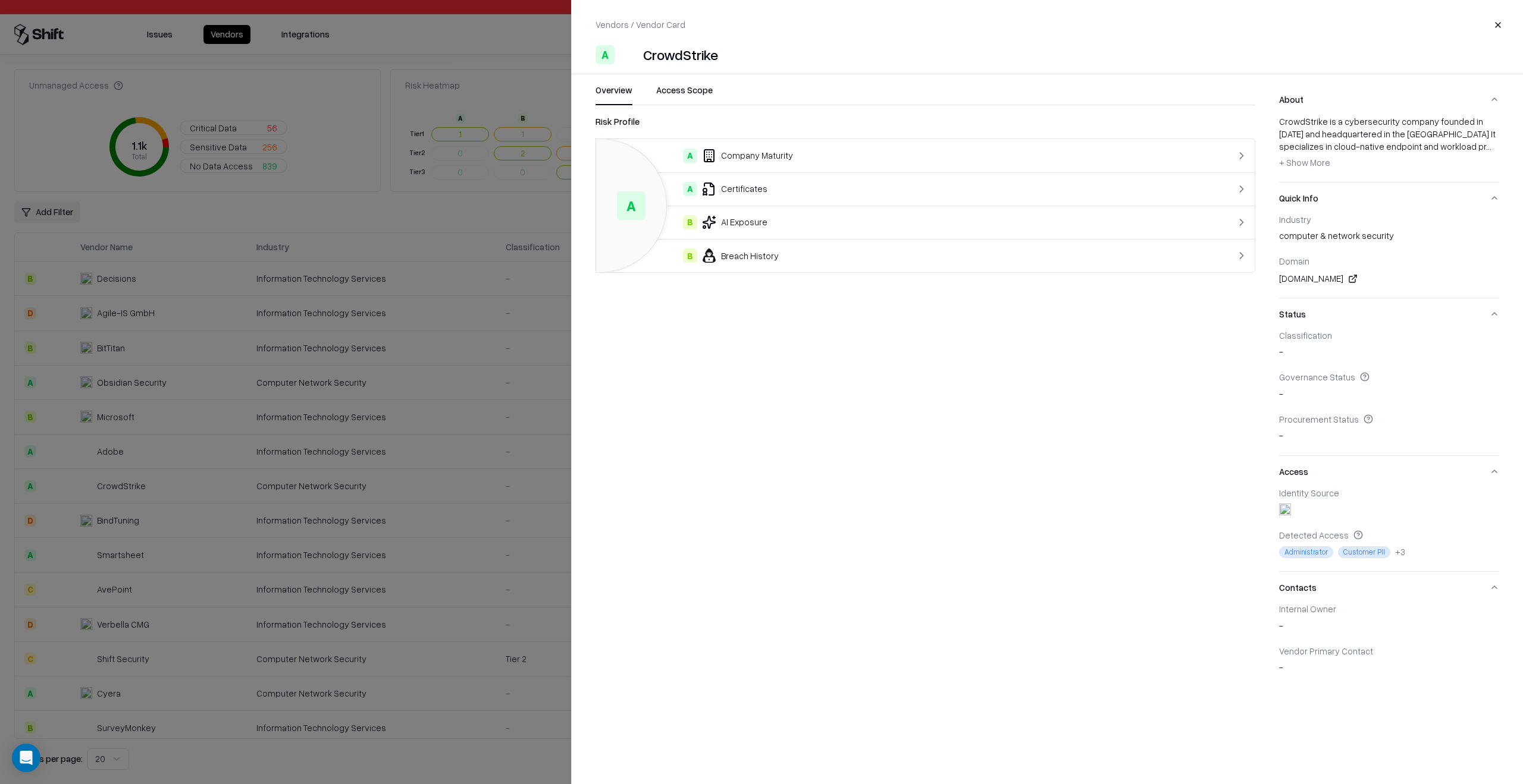
click at [1306, 166] on span "+ Show More" at bounding box center [1305, 163] width 51 height 11
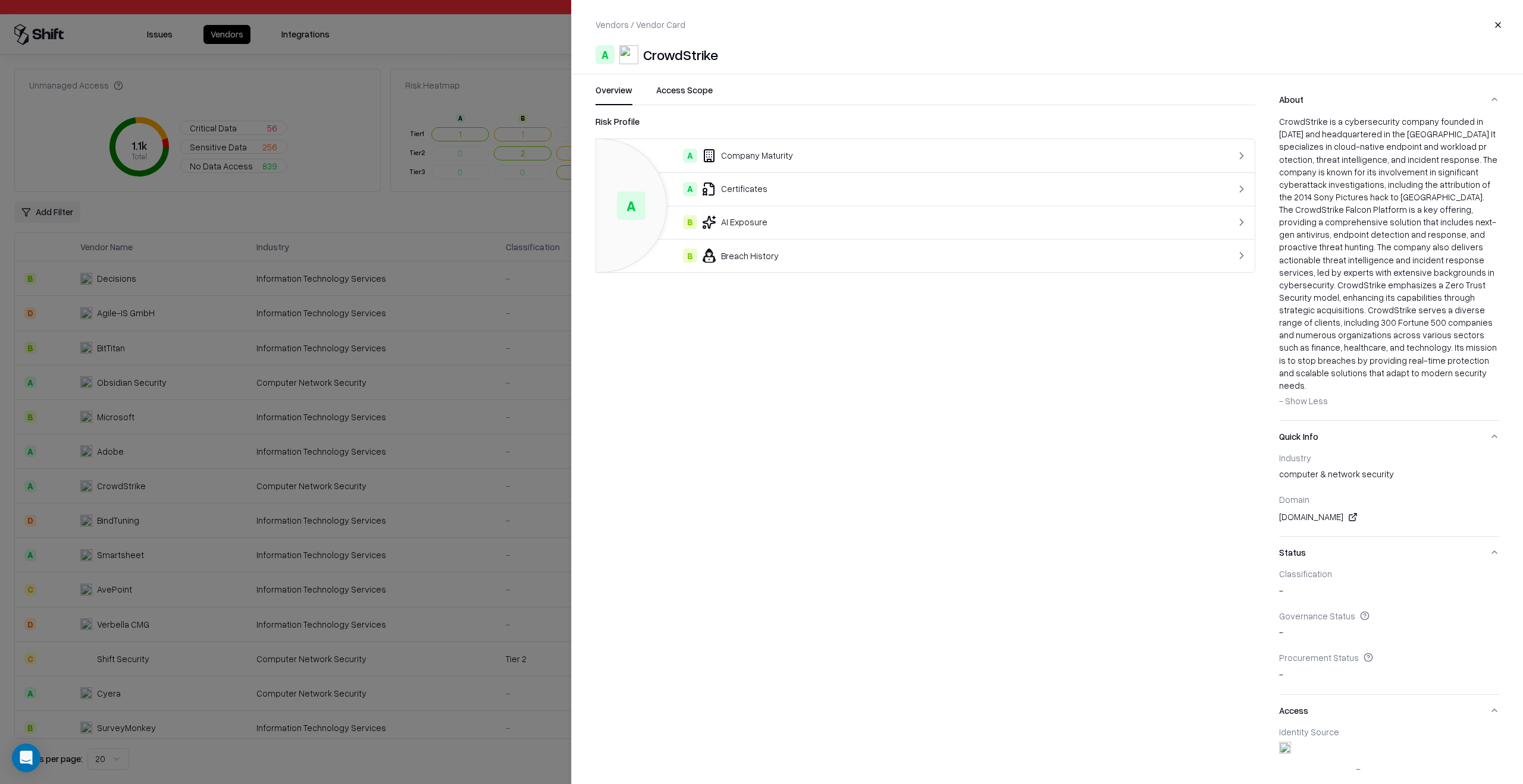
click at [1315, 396] on span "- Show Less" at bounding box center [1303, 401] width 49 height 11
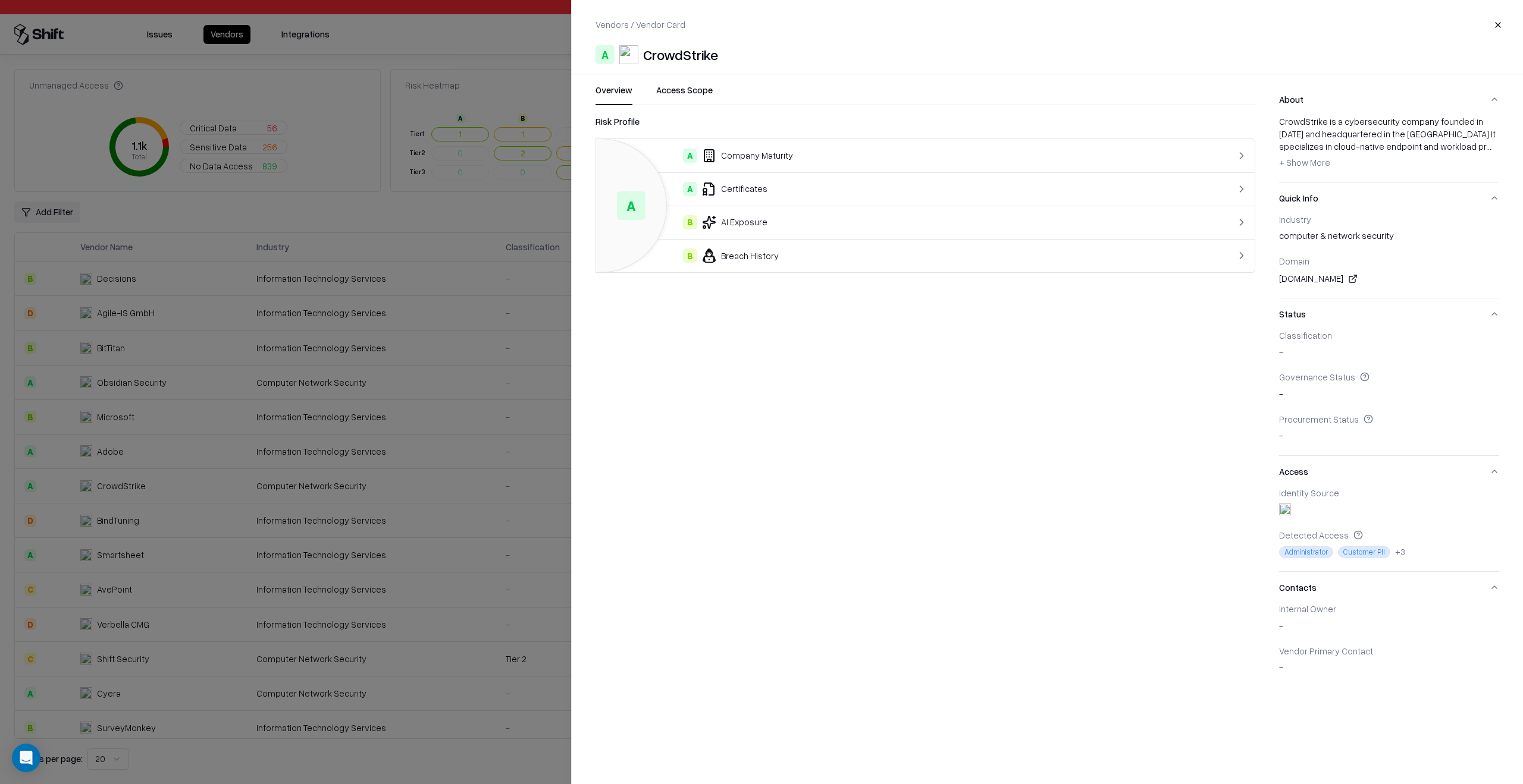
click at [1305, 165] on span "+ Show More" at bounding box center [1305, 163] width 51 height 11
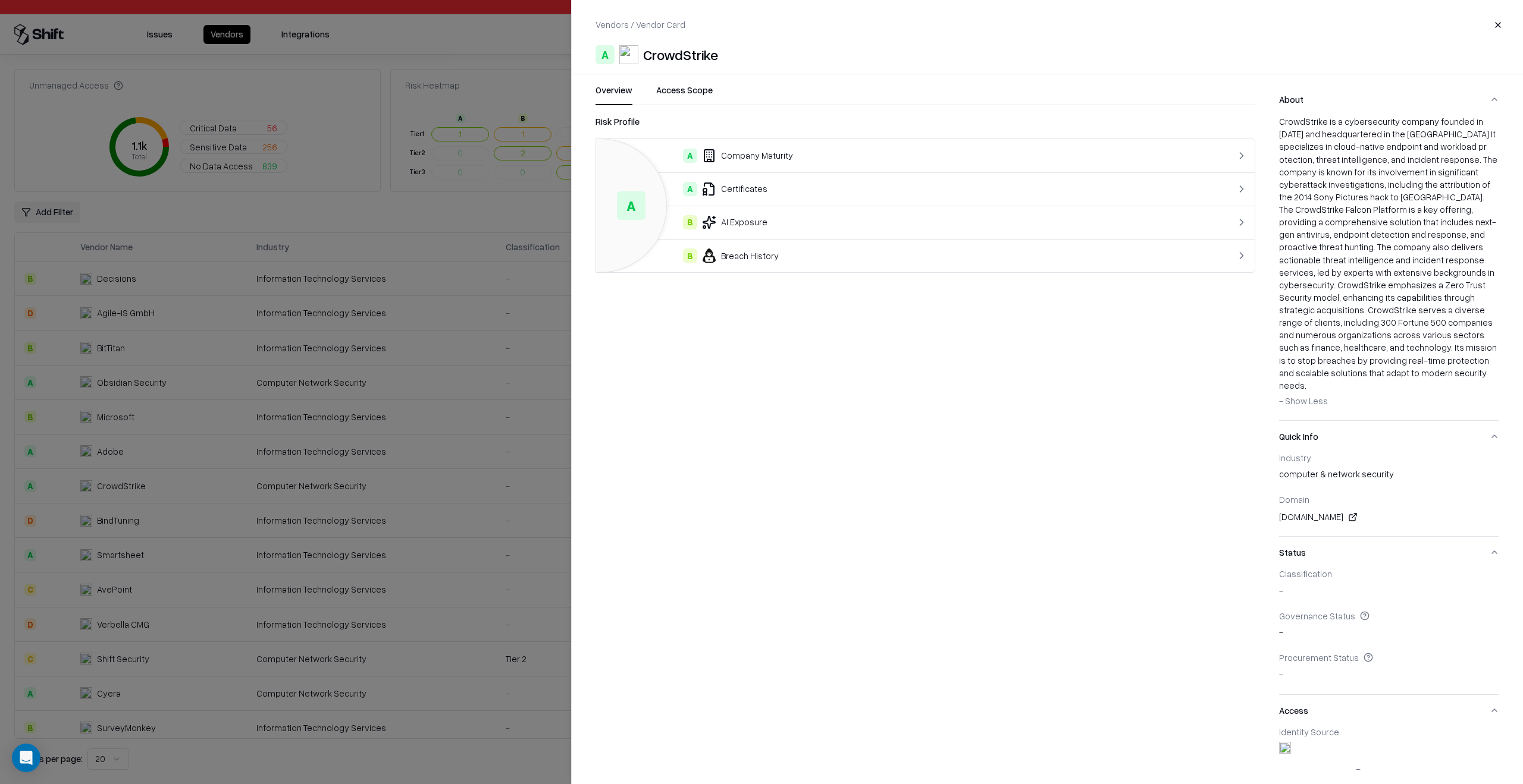
click at [1496, 97] on button "About" at bounding box center [1389, 100] width 220 height 31
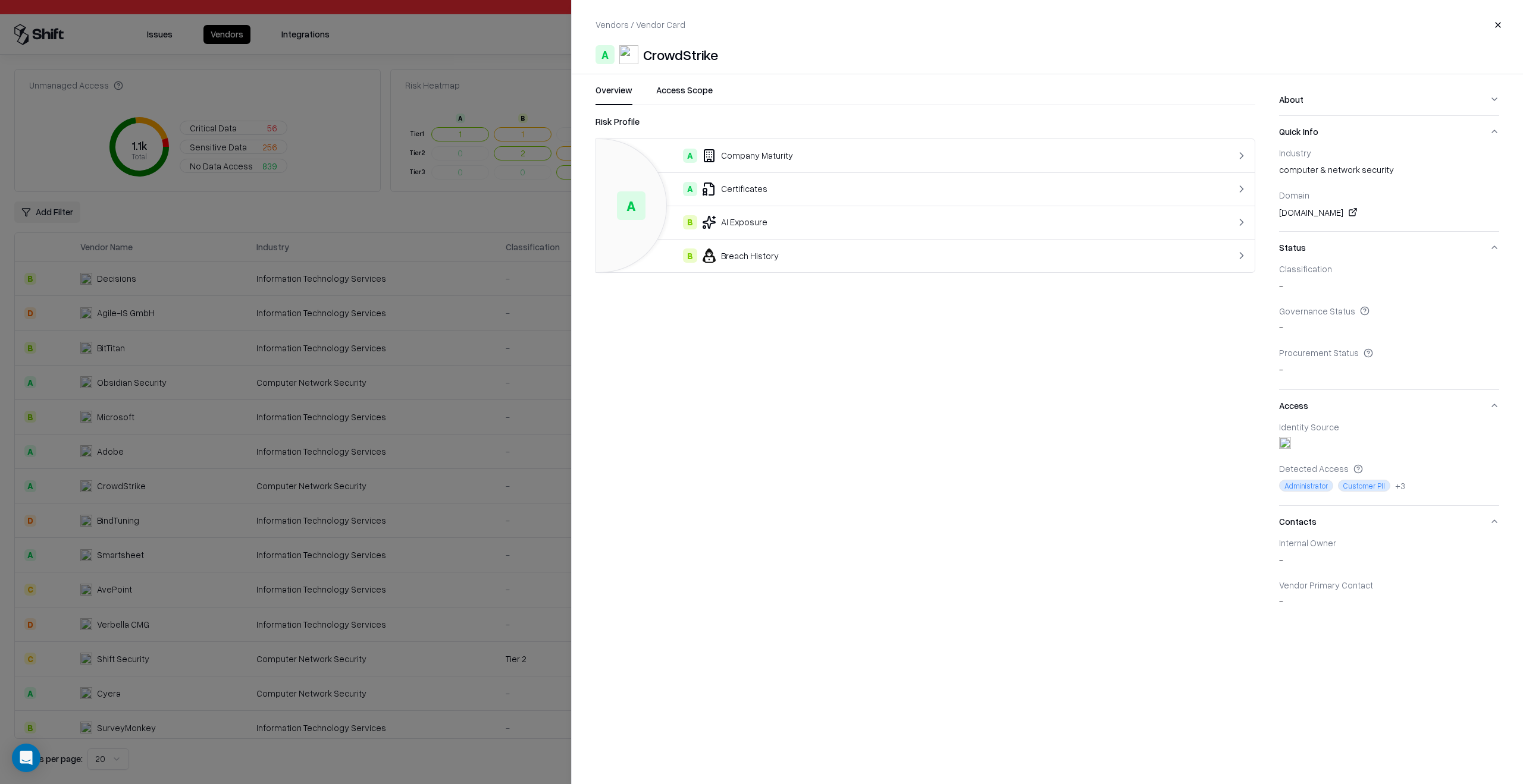
click at [1483, 97] on button "About" at bounding box center [1389, 100] width 220 height 31
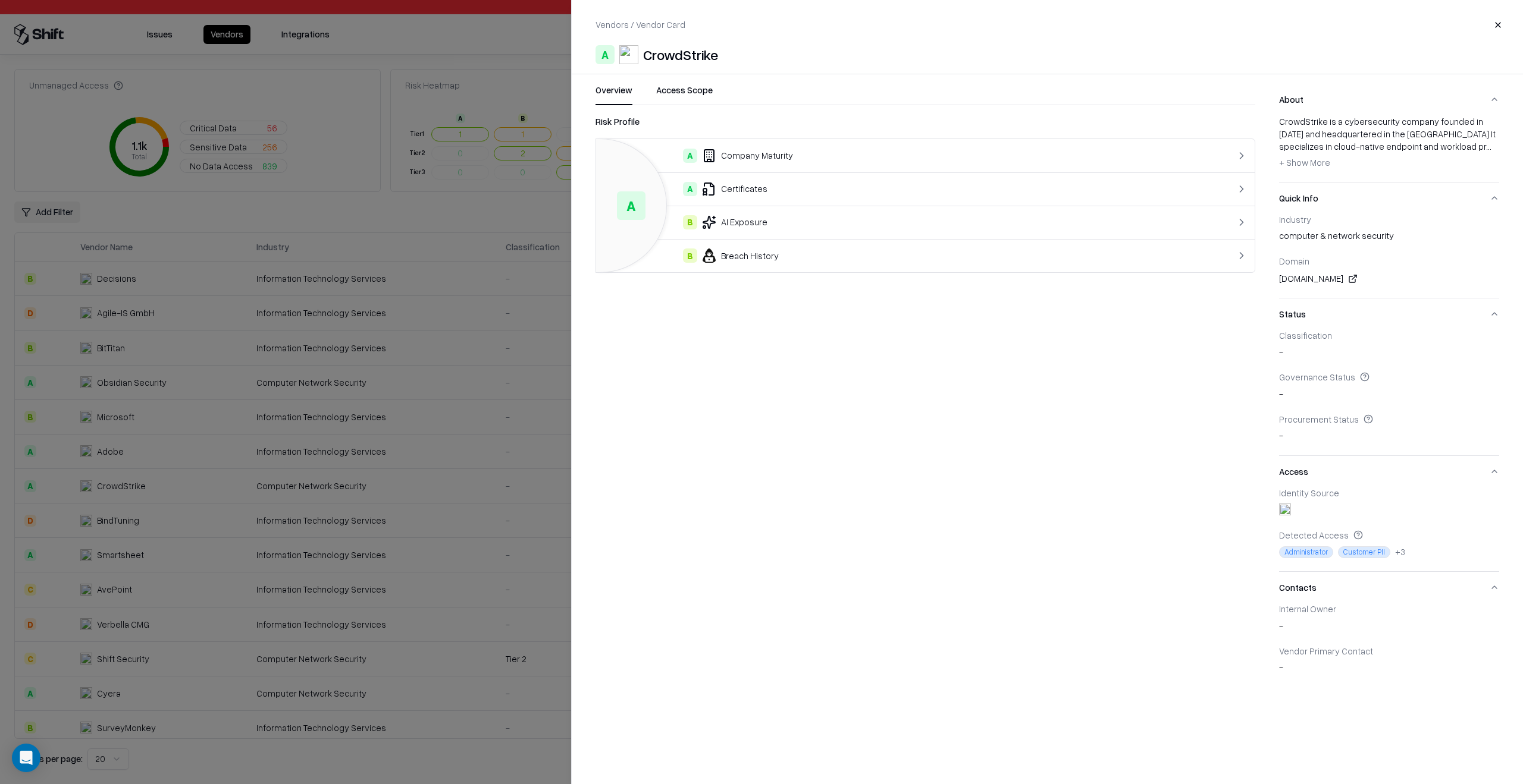
click at [1303, 166] on span "+ Show More" at bounding box center [1305, 163] width 51 height 11
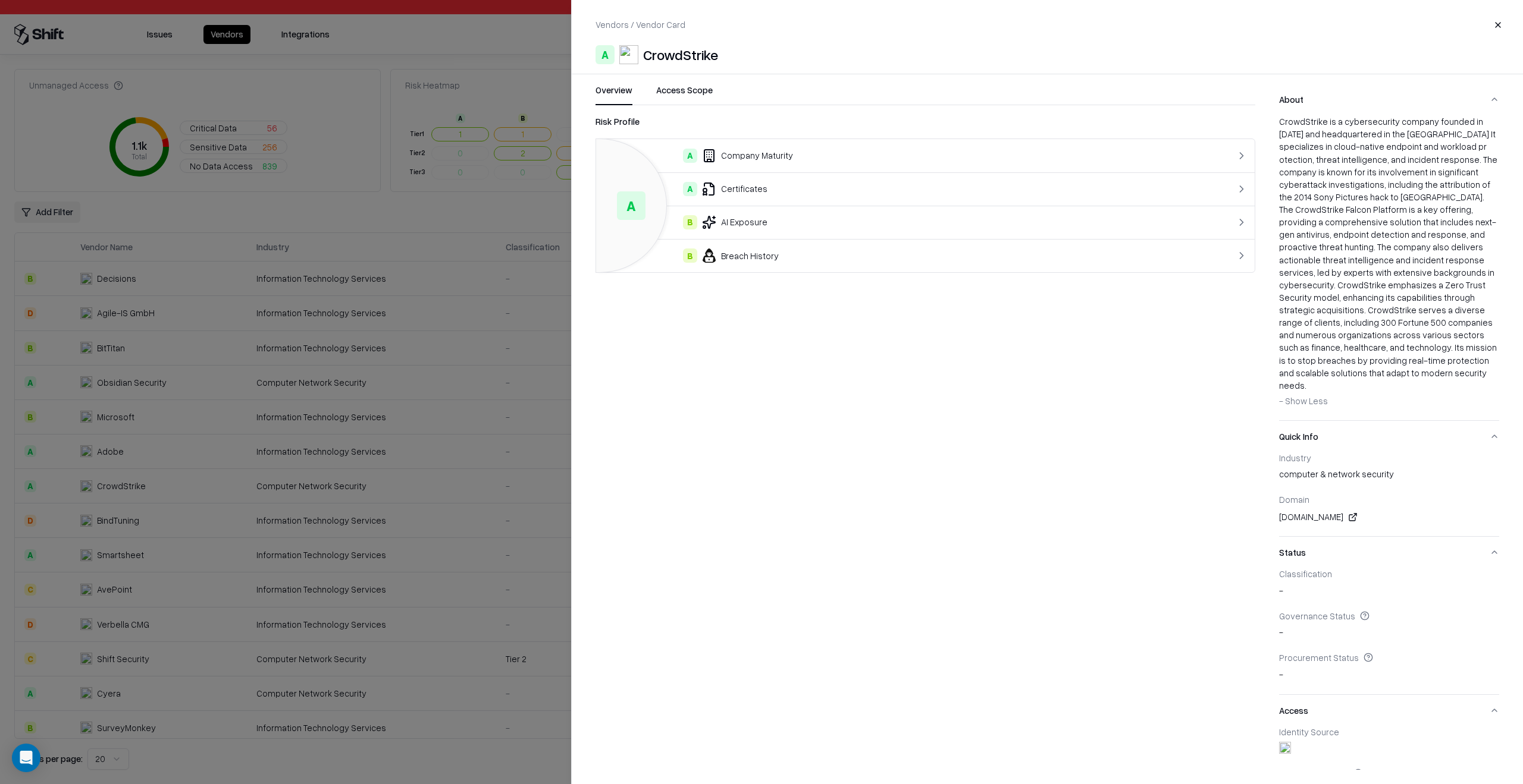
click at [1308, 396] on span "- Show Less" at bounding box center [1303, 401] width 49 height 11
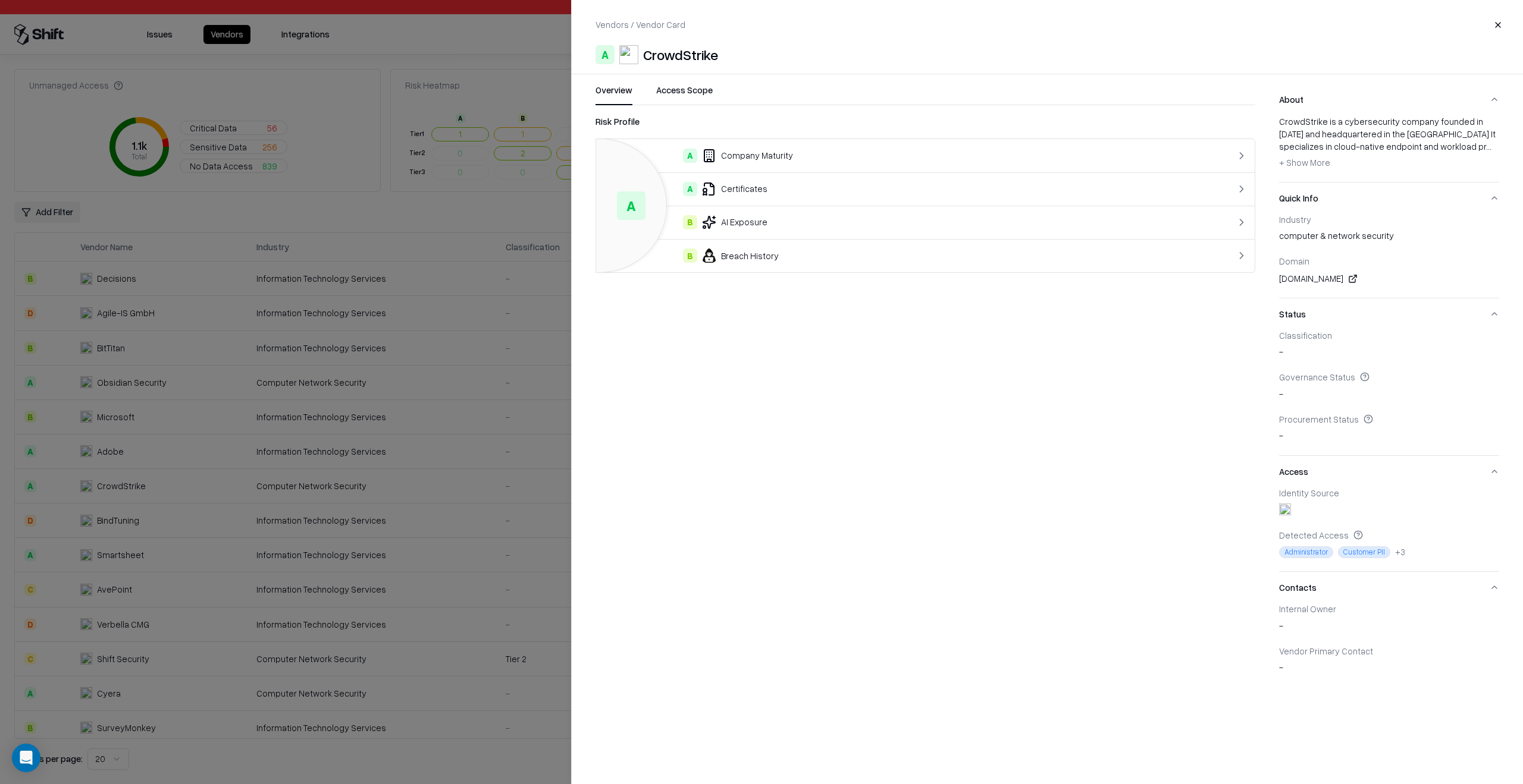
click at [1314, 160] on span "+ Show More" at bounding box center [1305, 163] width 51 height 11
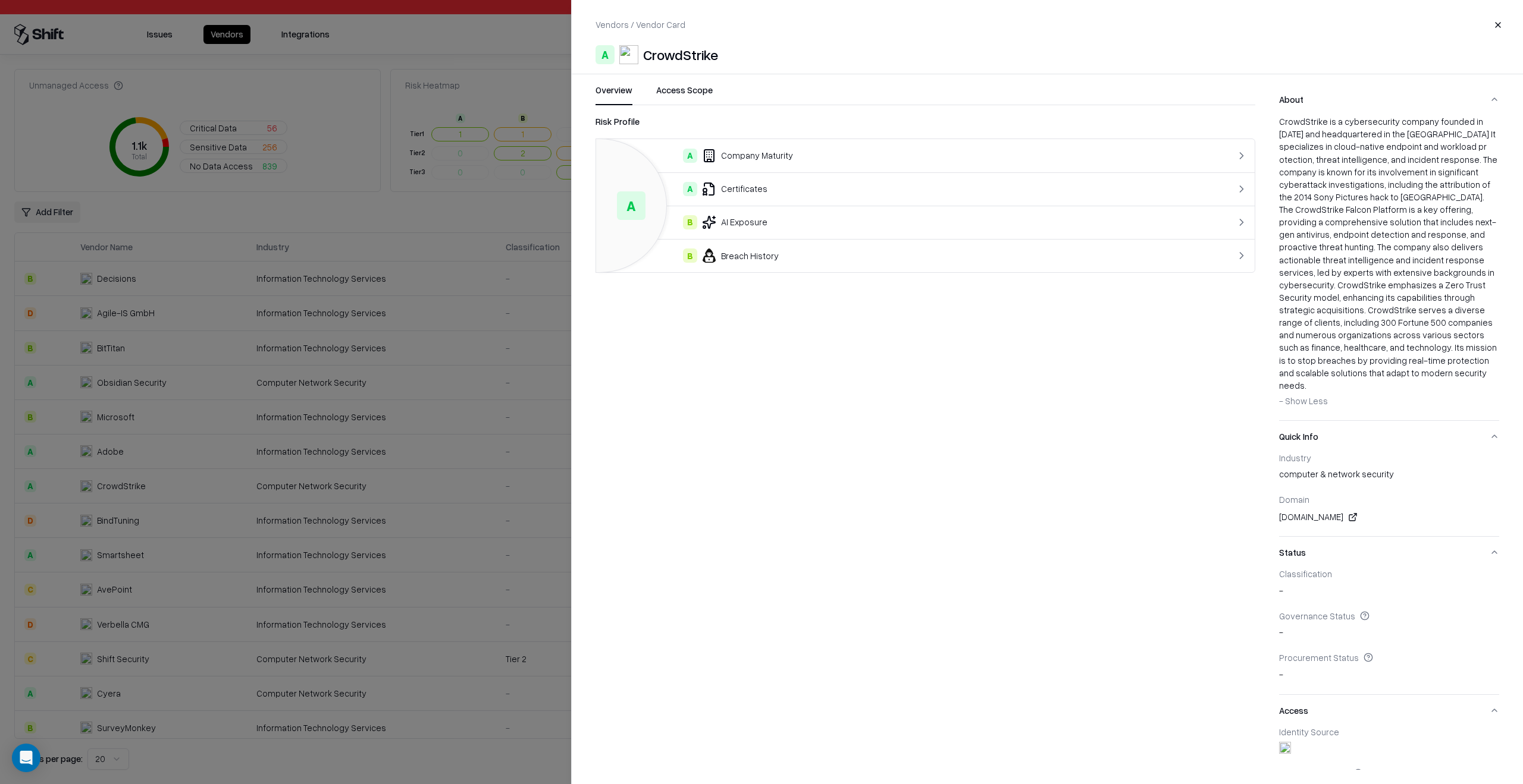
click at [1307, 396] on span "- Show Less" at bounding box center [1303, 401] width 49 height 11
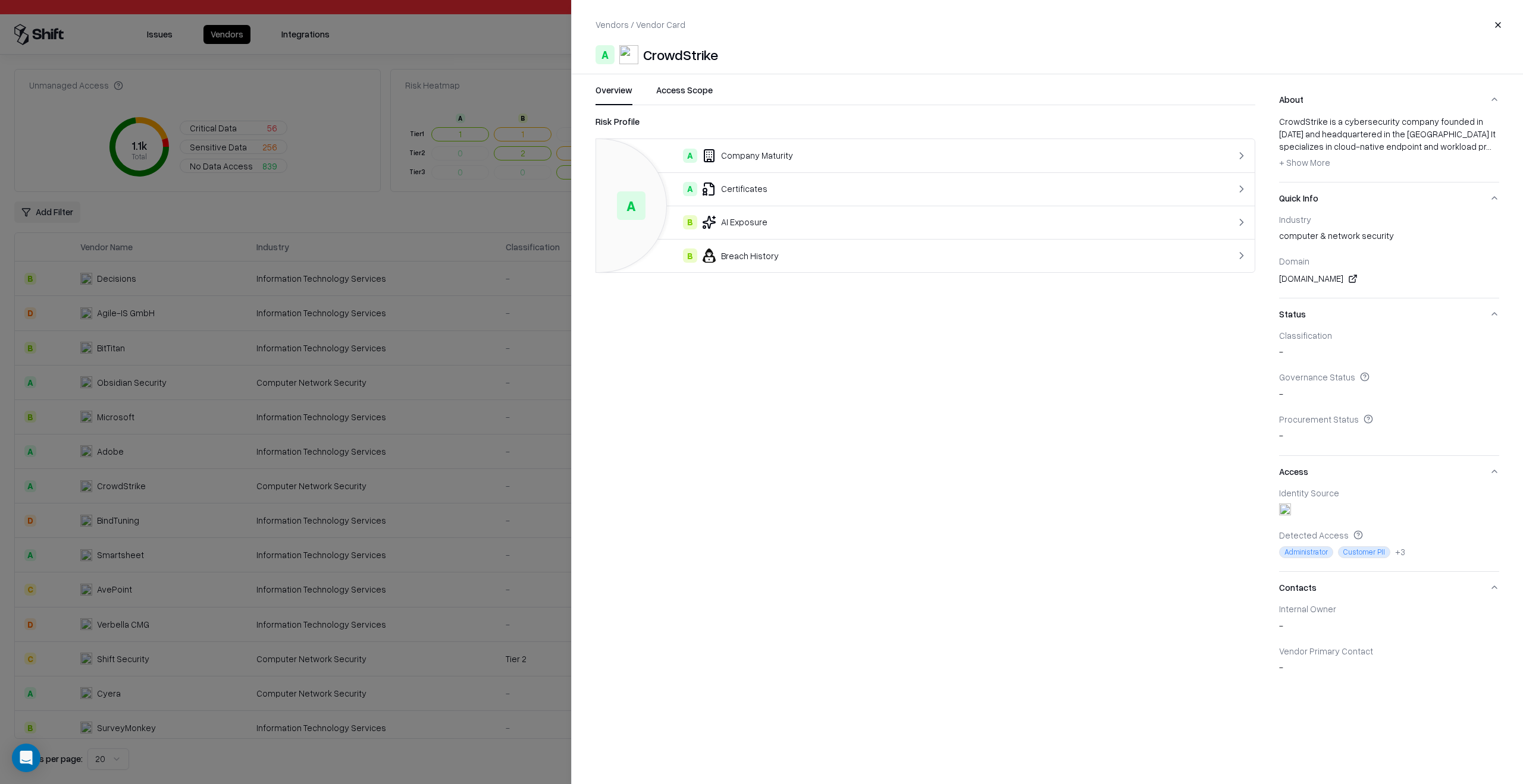
click at [696, 94] on button "Access Scope" at bounding box center [684, 94] width 57 height 21
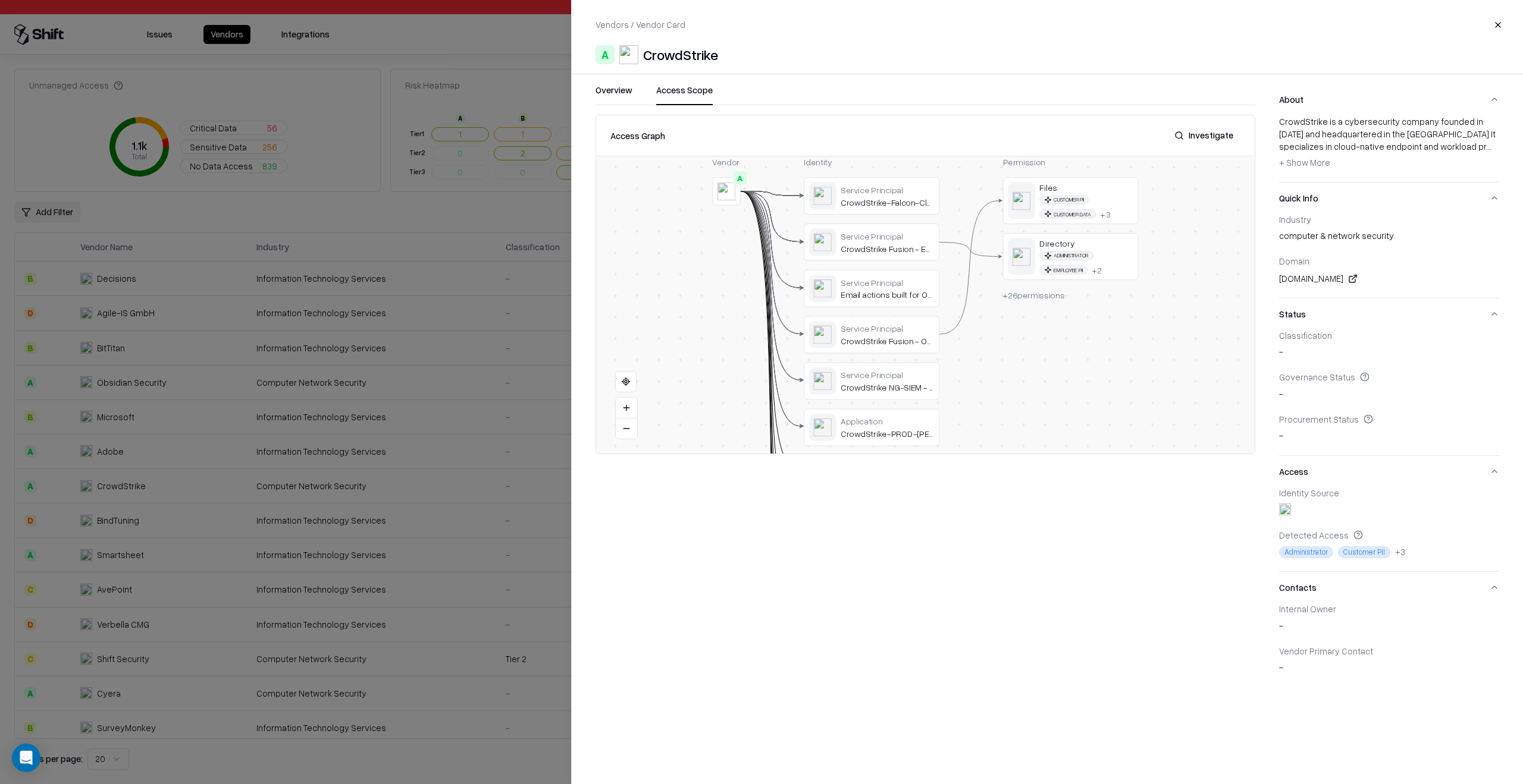
click at [628, 86] on button "Overview" at bounding box center [613, 94] width 37 height 21
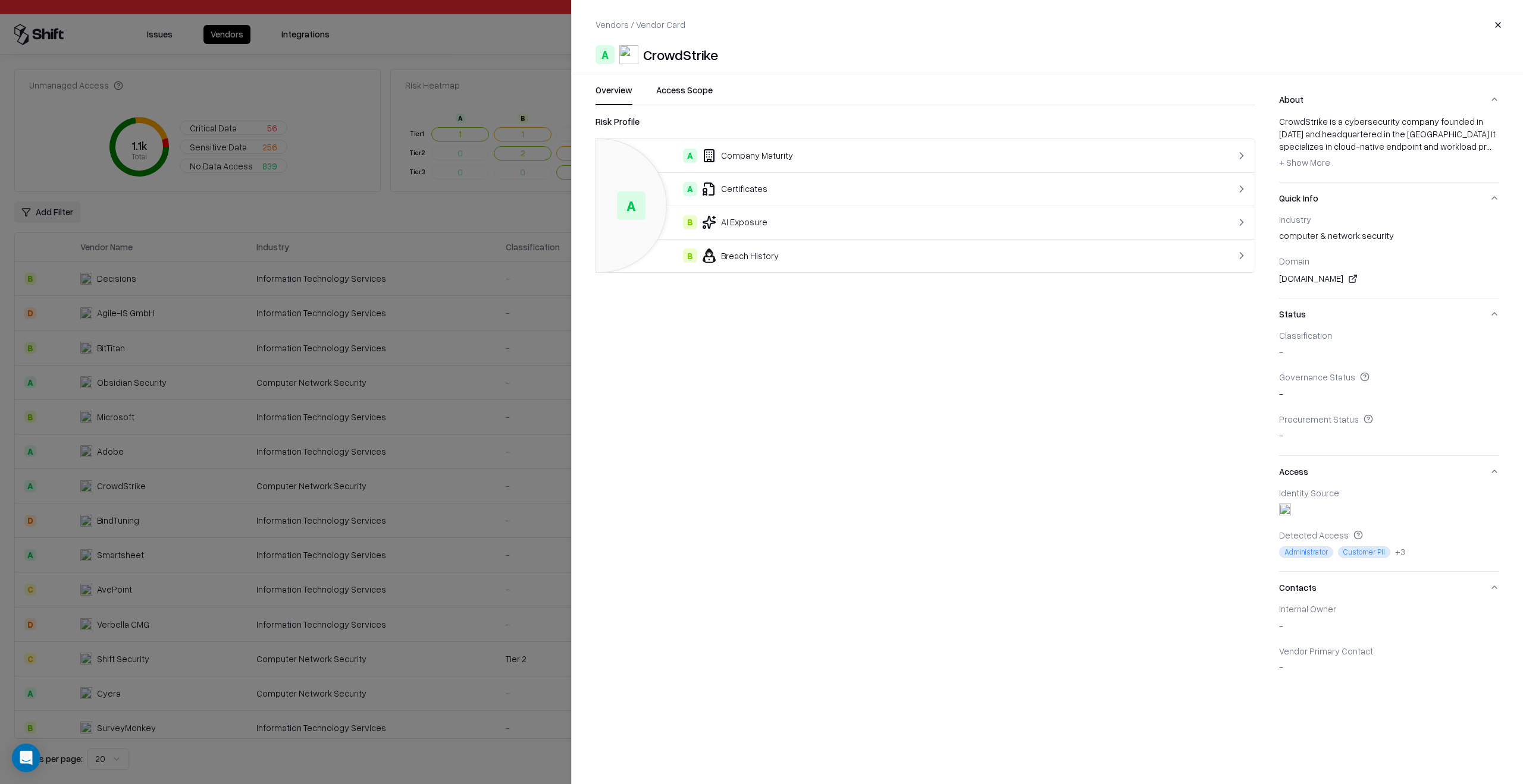
click at [434, 240] on div at bounding box center [761, 392] width 1523 height 784
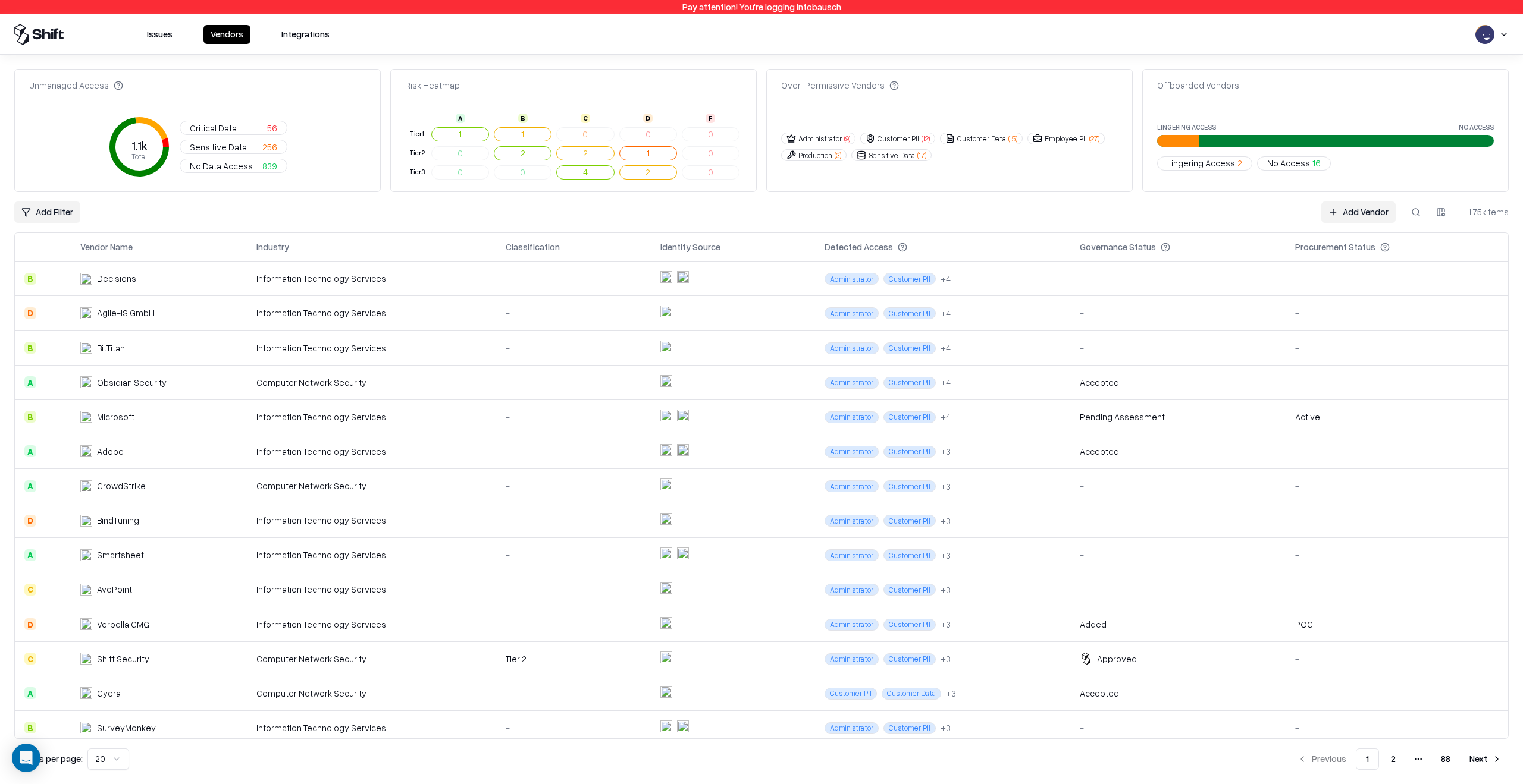
click at [650, 167] on button "2" at bounding box center [648, 172] width 58 height 14
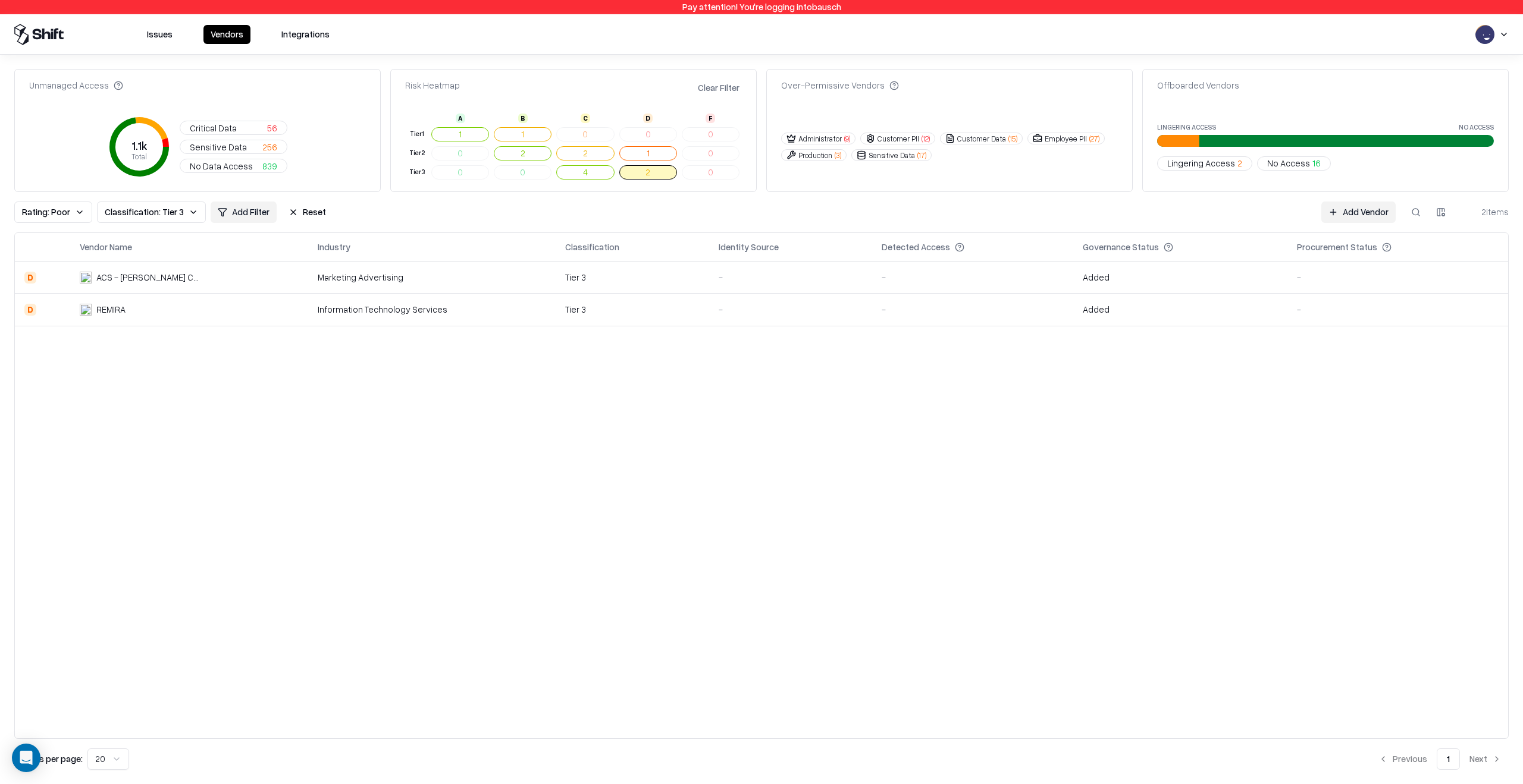
click at [311, 216] on button "Reset" at bounding box center [307, 212] width 51 height 21
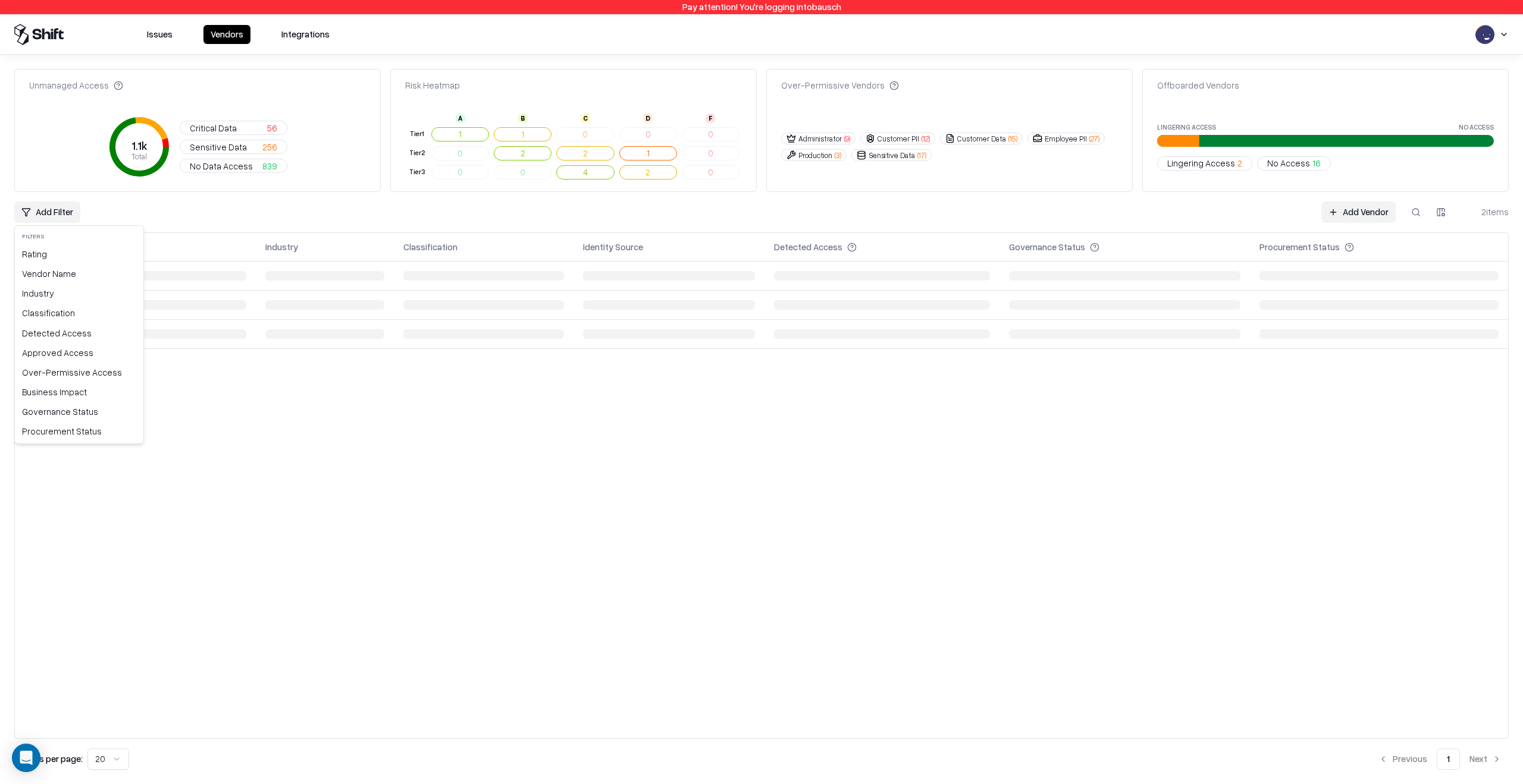
click at [67, 204] on html "Pay attention! You're logging into bausch Issues Vendors Integrations Unmanaged…" at bounding box center [761, 392] width 1523 height 784
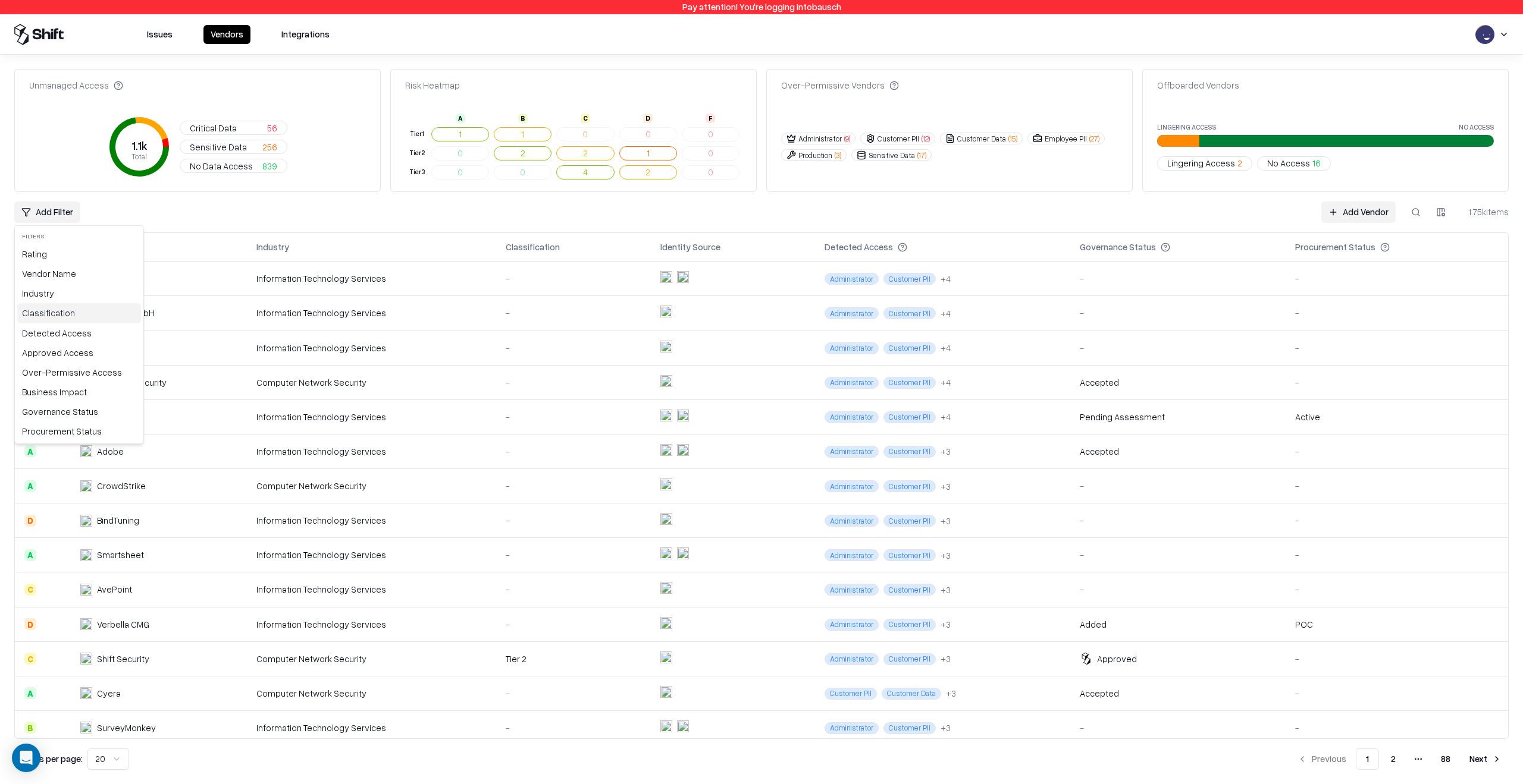
click at [53, 311] on div "Classification" at bounding box center [79, 312] width 124 height 19
click at [48, 323] on div "Tier 5" at bounding box center [86, 320] width 137 height 19
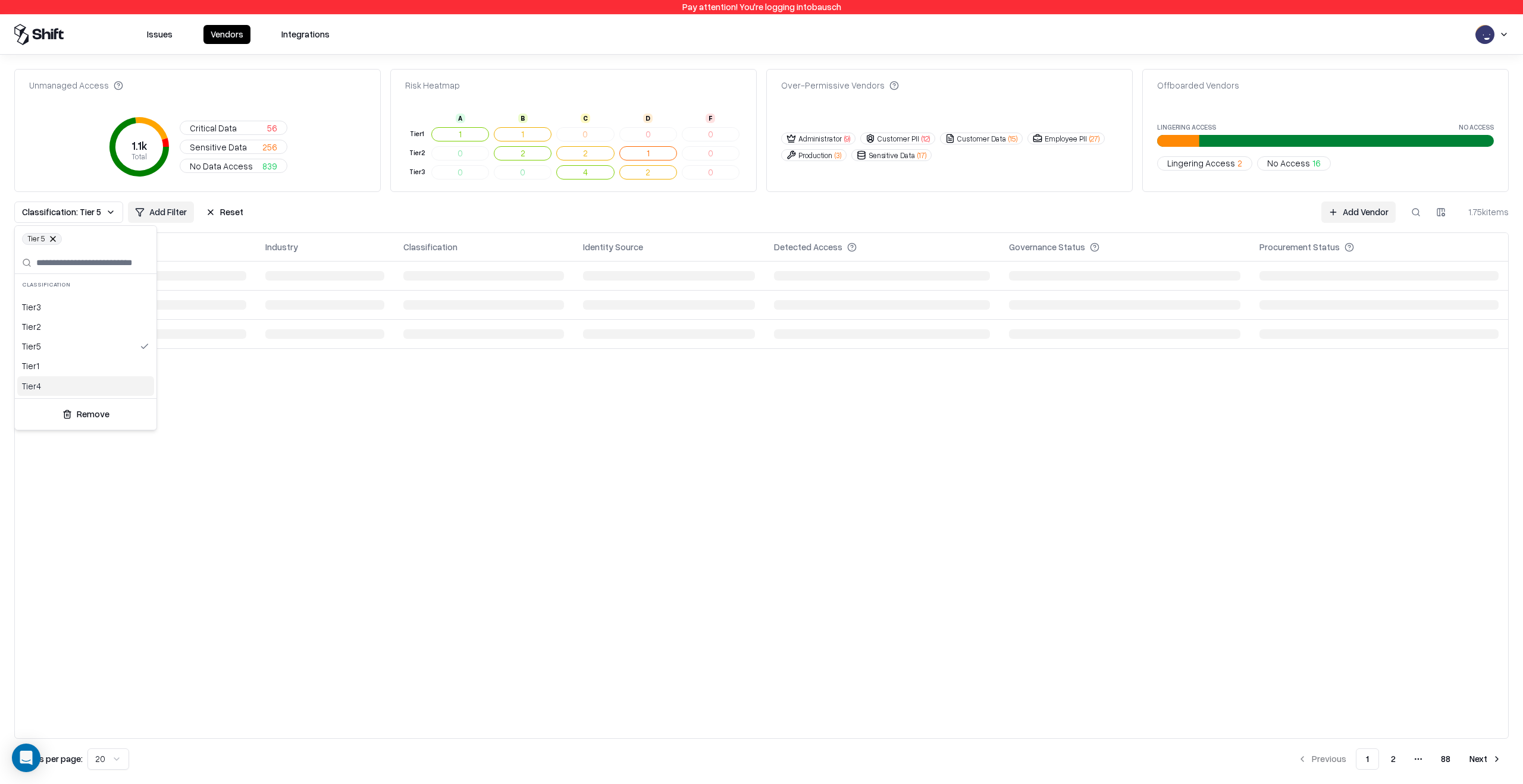
click at [47, 385] on div "Tier 4" at bounding box center [86, 385] width 137 height 19
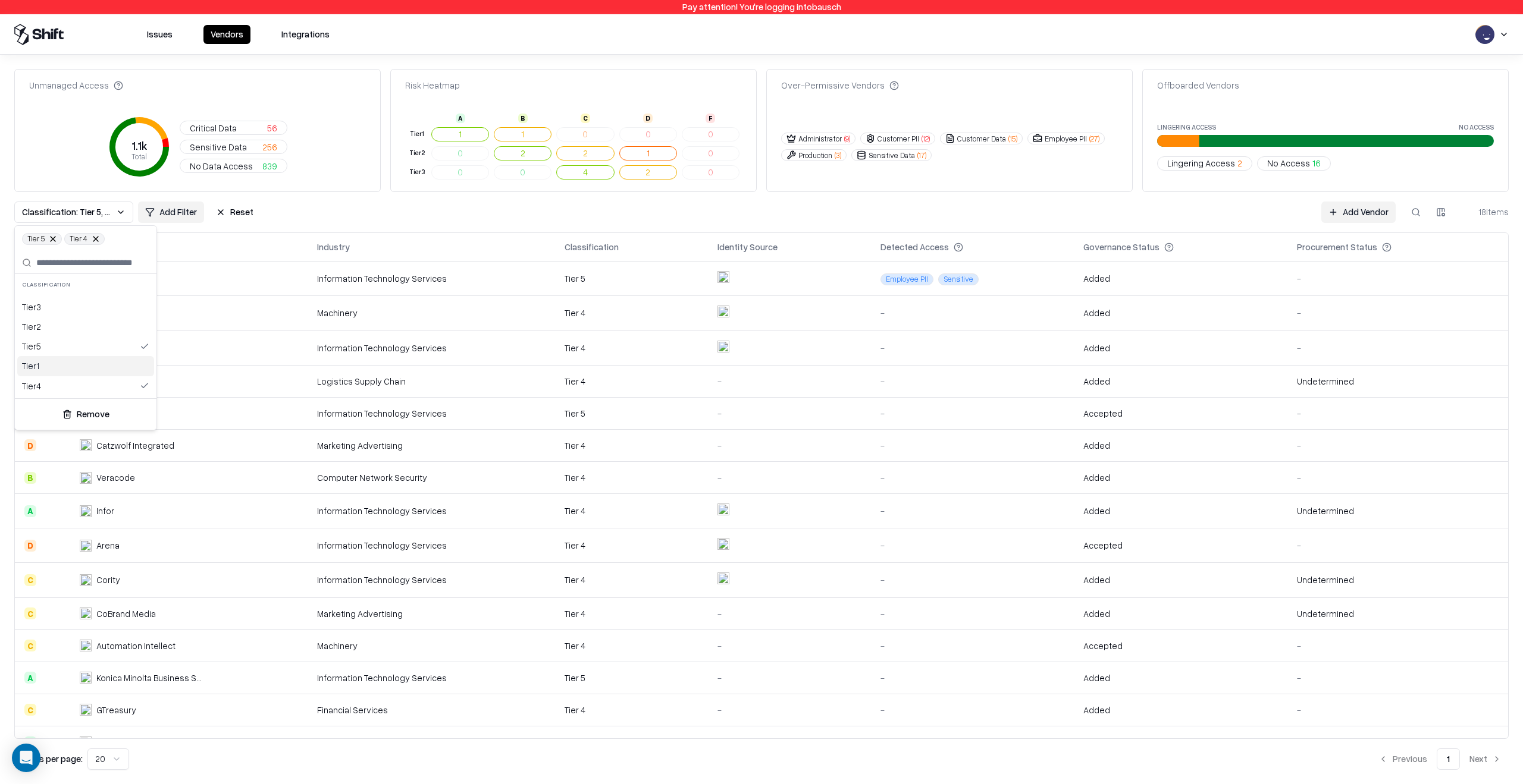
click at [477, 406] on html "Pay attention! You're logging into bausch Issues Vendors Integrations Unmanaged…" at bounding box center [761, 392] width 1523 height 784
click at [93, 206] on button "Classification: Tier 5, Tier 4" at bounding box center [73, 212] width 119 height 21
click at [83, 367] on div "Tier 1" at bounding box center [86, 365] width 137 height 19
click at [83, 348] on div "Tier 5" at bounding box center [86, 346] width 137 height 19
click at [82, 388] on div "Tier 4" at bounding box center [86, 385] width 137 height 19
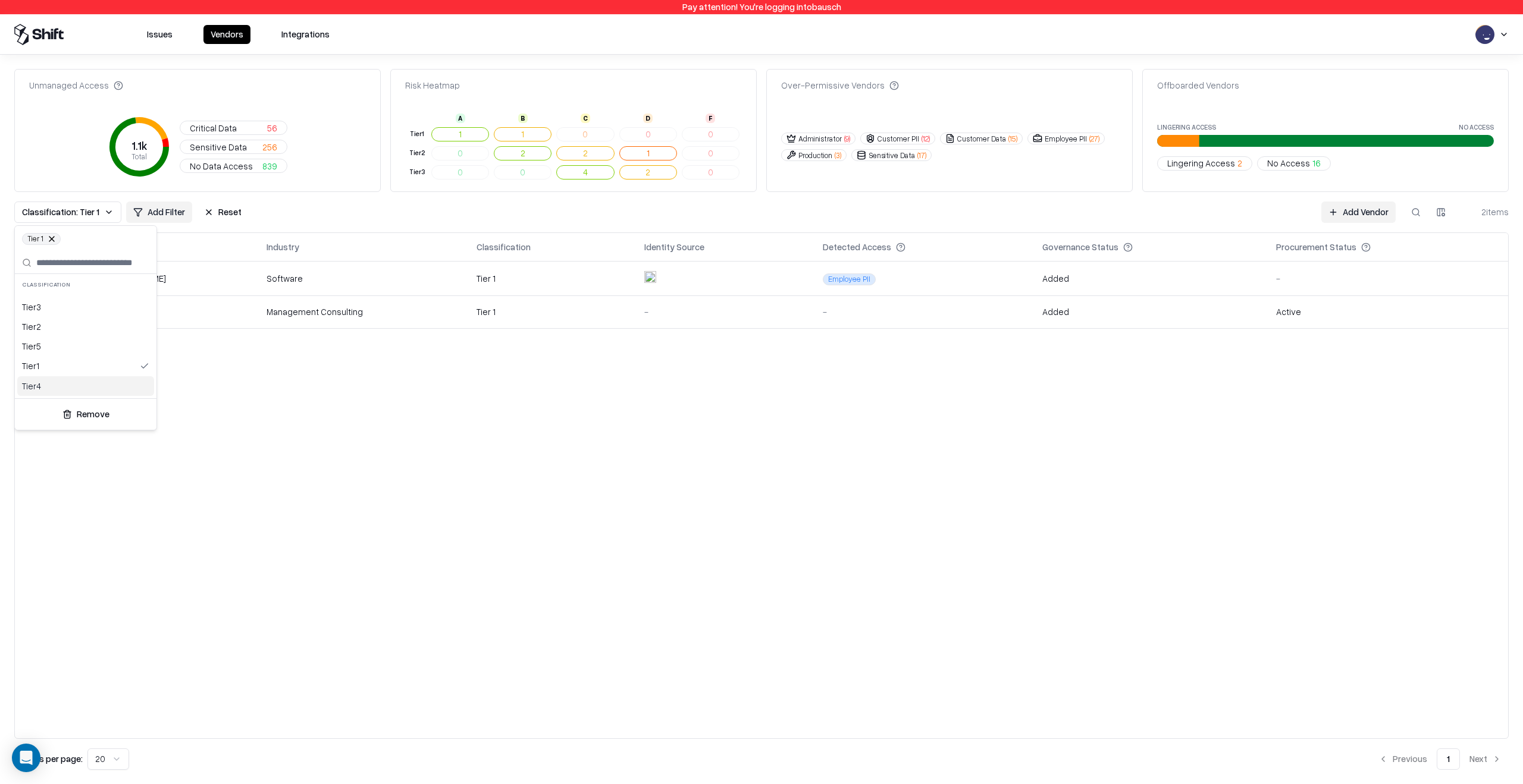
click at [347, 479] on html "Pay attention! You're logging into bausch Issues Vendors Integrations Unmanaged…" at bounding box center [761, 392] width 1523 height 784
click at [220, 196] on div "Unmanaged Access 1.1k Total Critical Data 56 Sensitive Data 256 No Data Access …" at bounding box center [761, 420] width 1494 height 701
click at [217, 217] on button "Reset" at bounding box center [223, 212] width 51 height 21
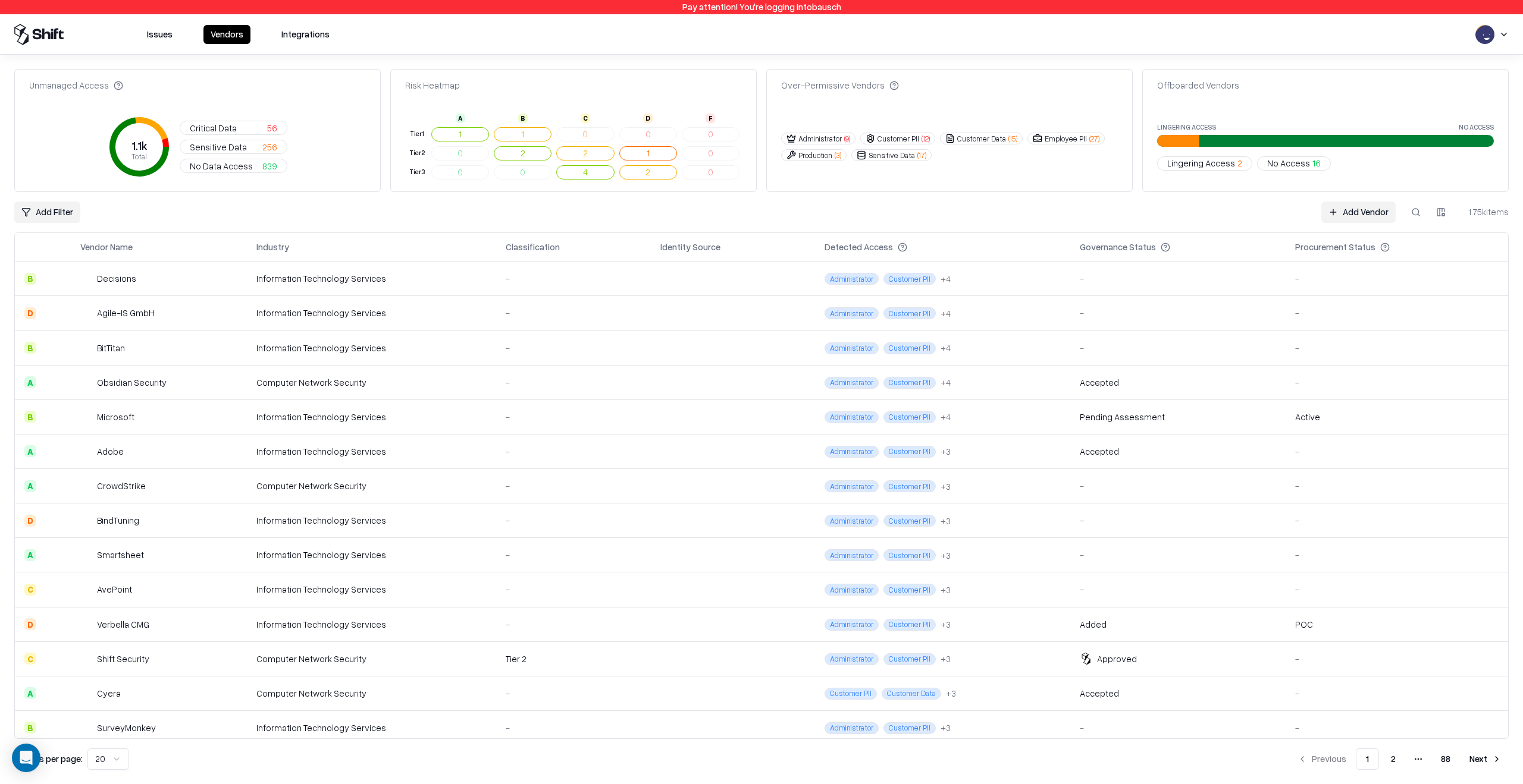
click at [61, 211] on html "Pay attention! You're logging into bausch Issues Vendors Integrations Unmanaged…" at bounding box center [761, 392] width 1523 height 784
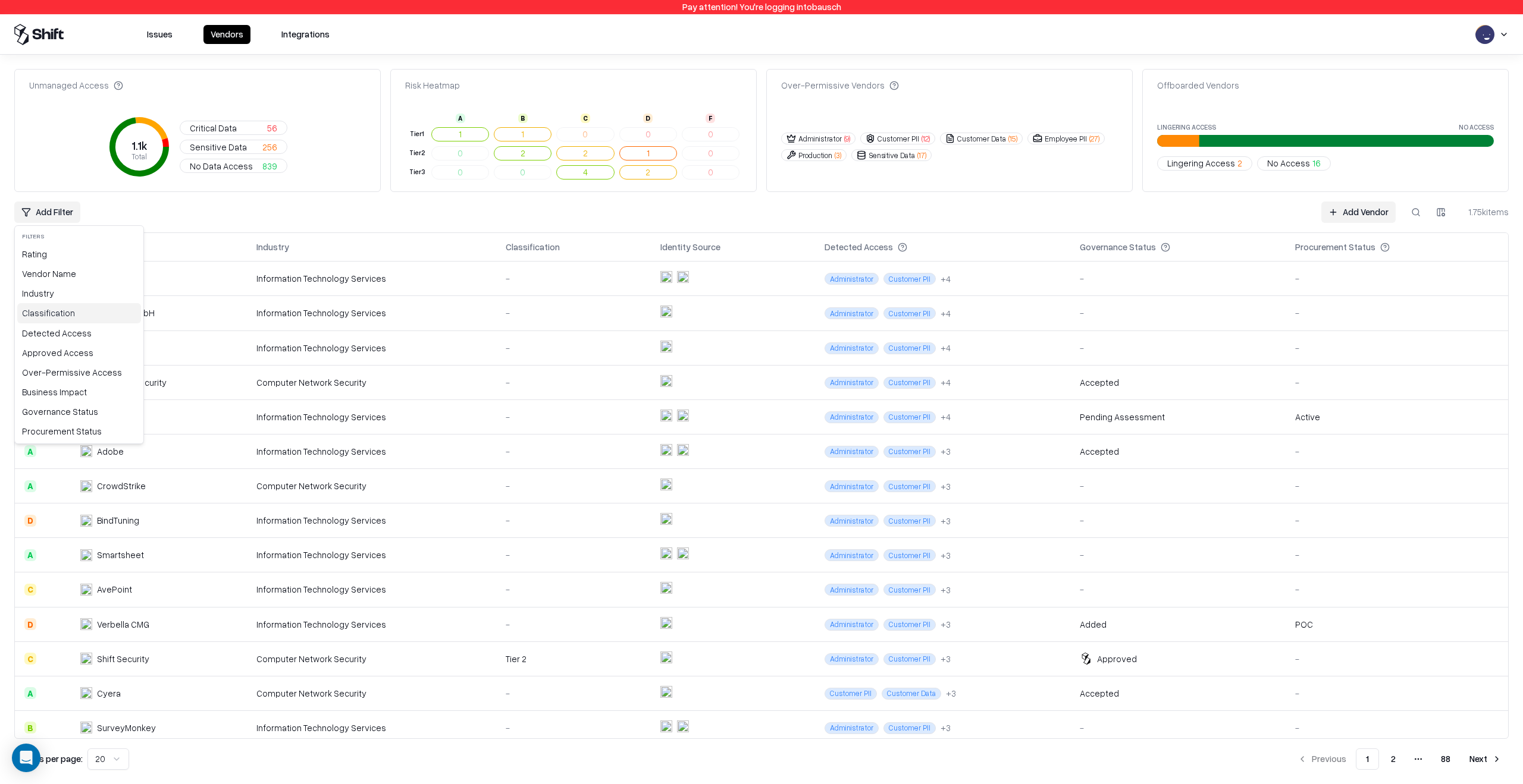
click at [86, 316] on div "Classification" at bounding box center [79, 312] width 124 height 19
click at [71, 303] on div "Tier 2" at bounding box center [86, 300] width 137 height 19
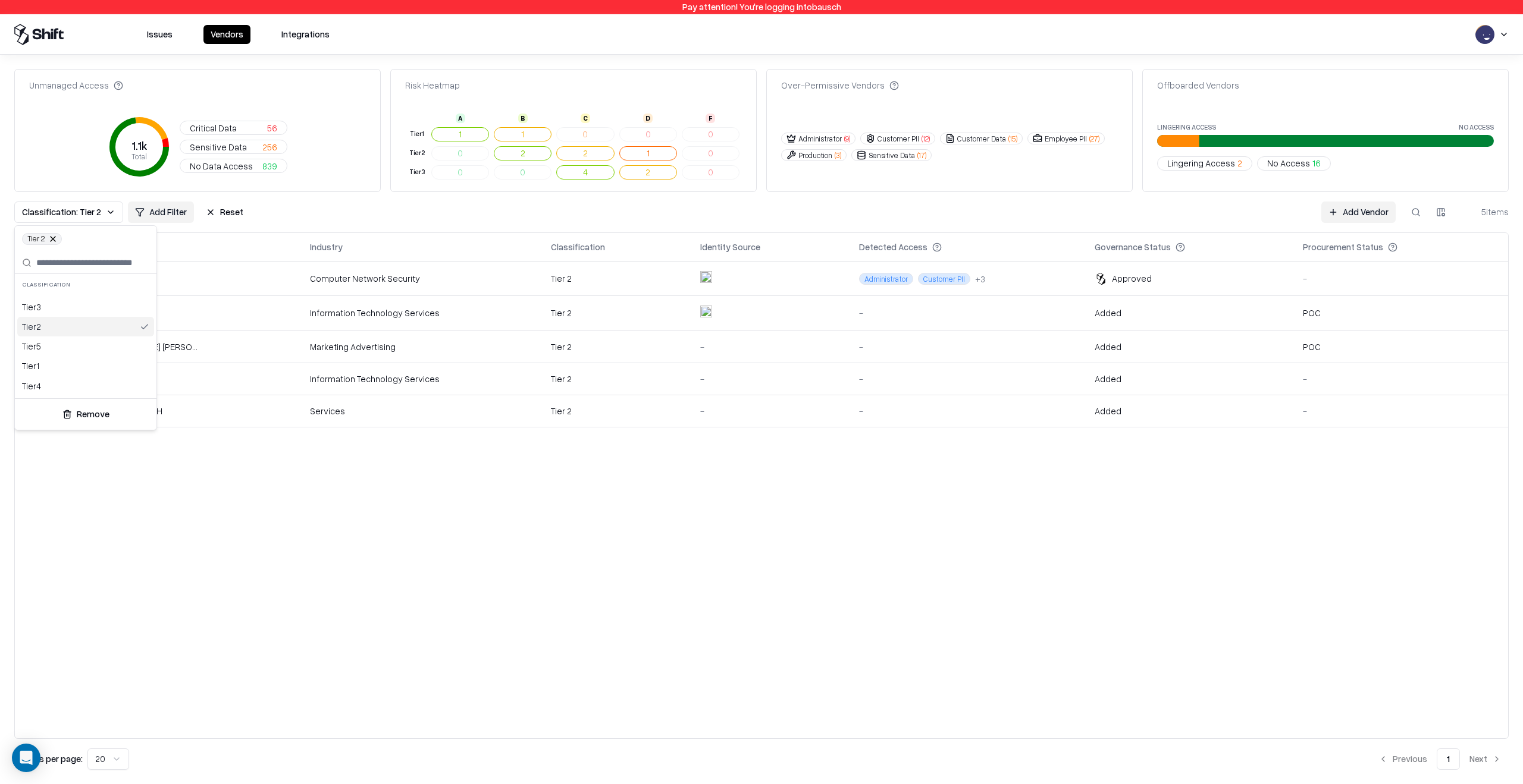
click at [67, 325] on div "Tier 2" at bounding box center [86, 326] width 137 height 19
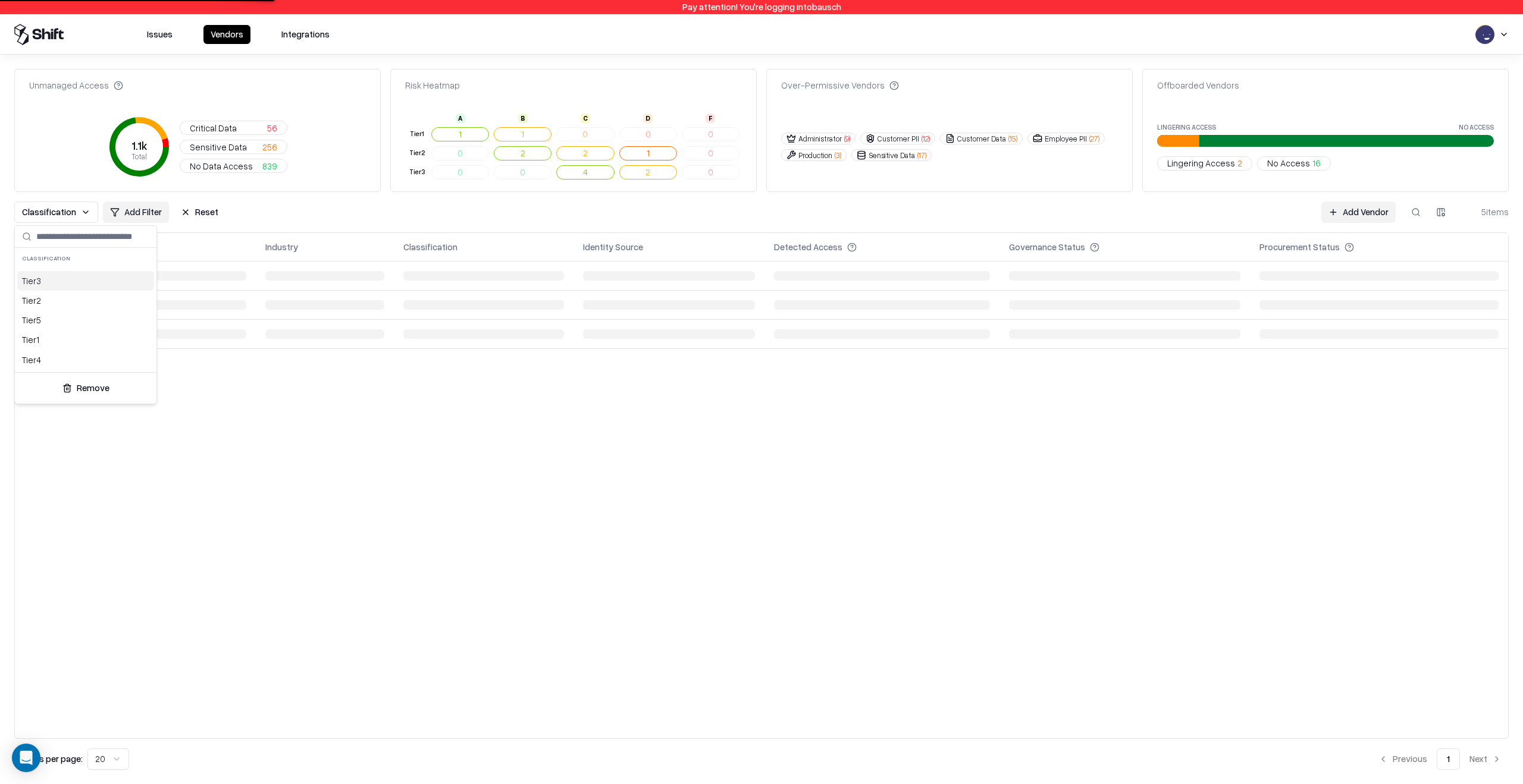
click at [60, 281] on div "Tier 3" at bounding box center [86, 280] width 137 height 19
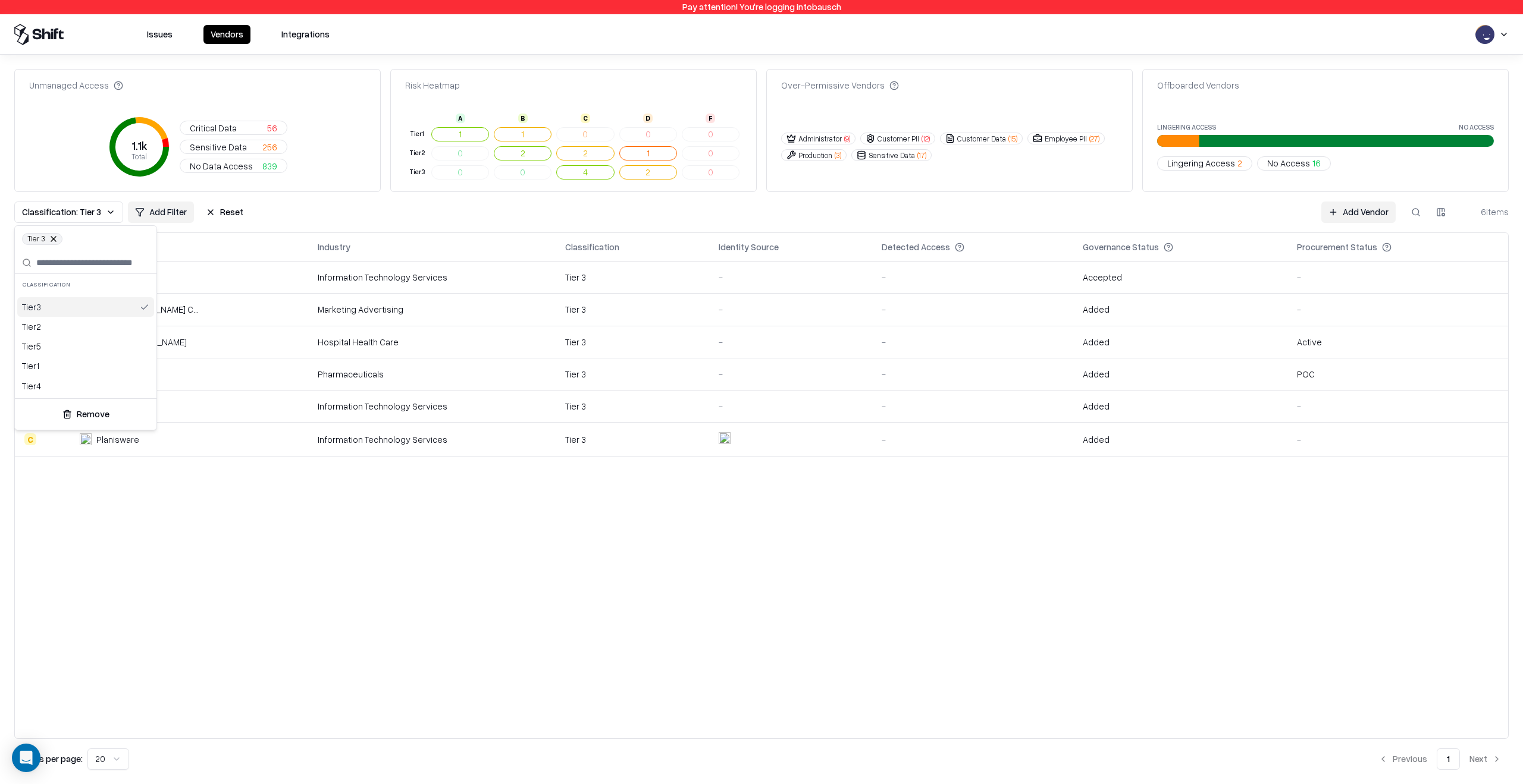
click at [90, 311] on div "Tier 3" at bounding box center [86, 307] width 137 height 19
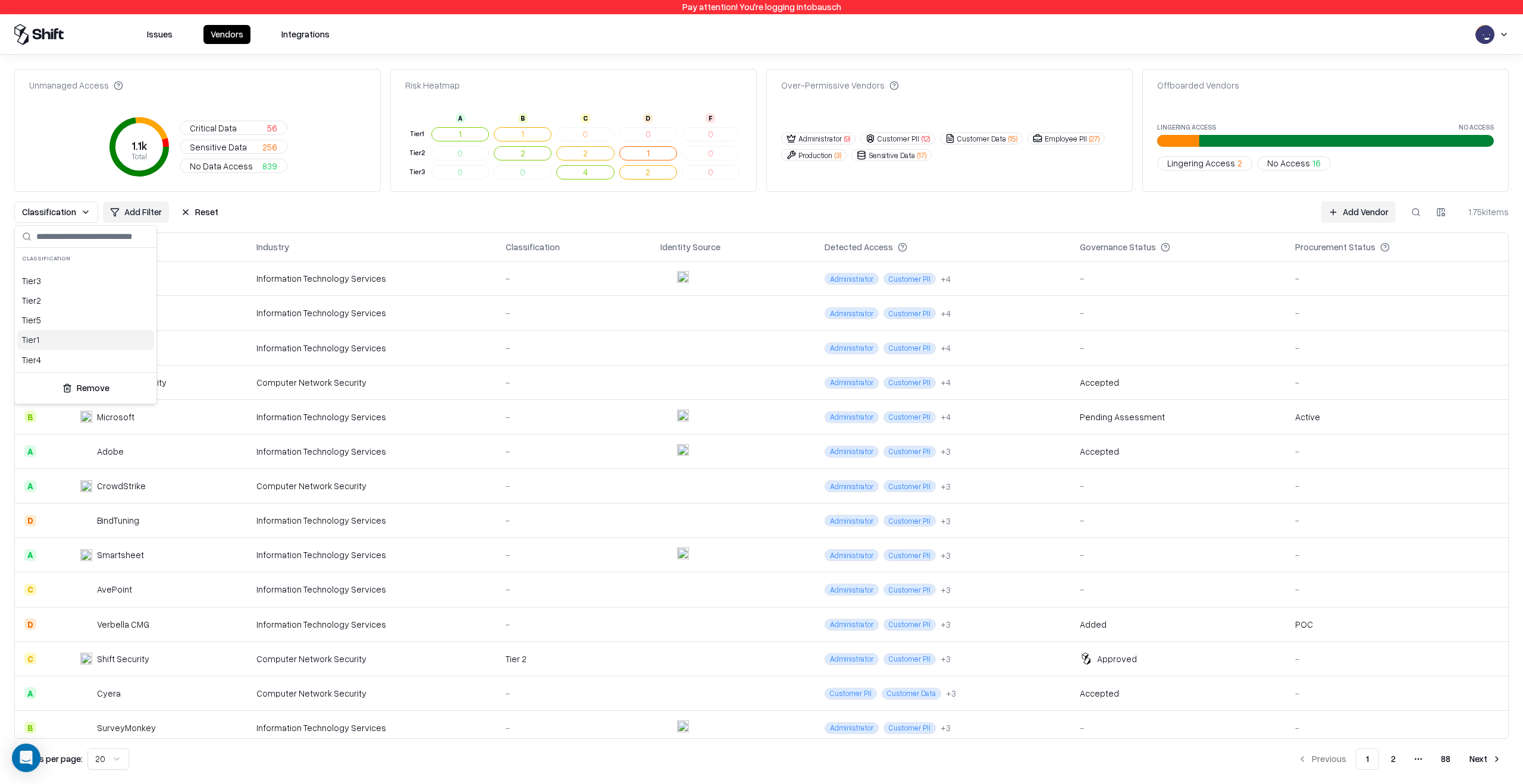
click at [374, 466] on html "Pay attention! You're logging into bausch Issues Vendors Integrations Unmanaged…" at bounding box center [761, 392] width 1523 height 784
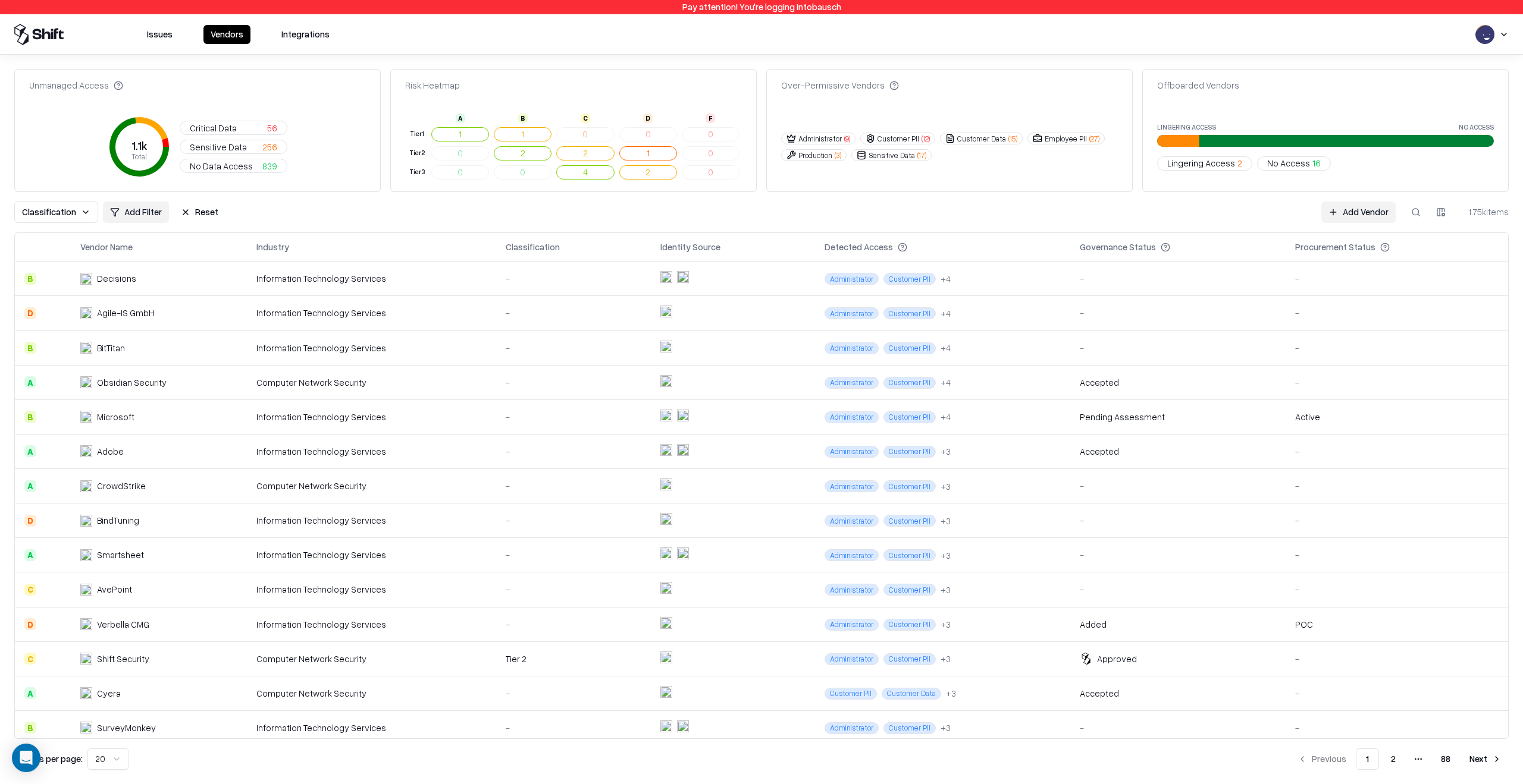
click at [174, 34] on button "Issues" at bounding box center [159, 34] width 40 height 19
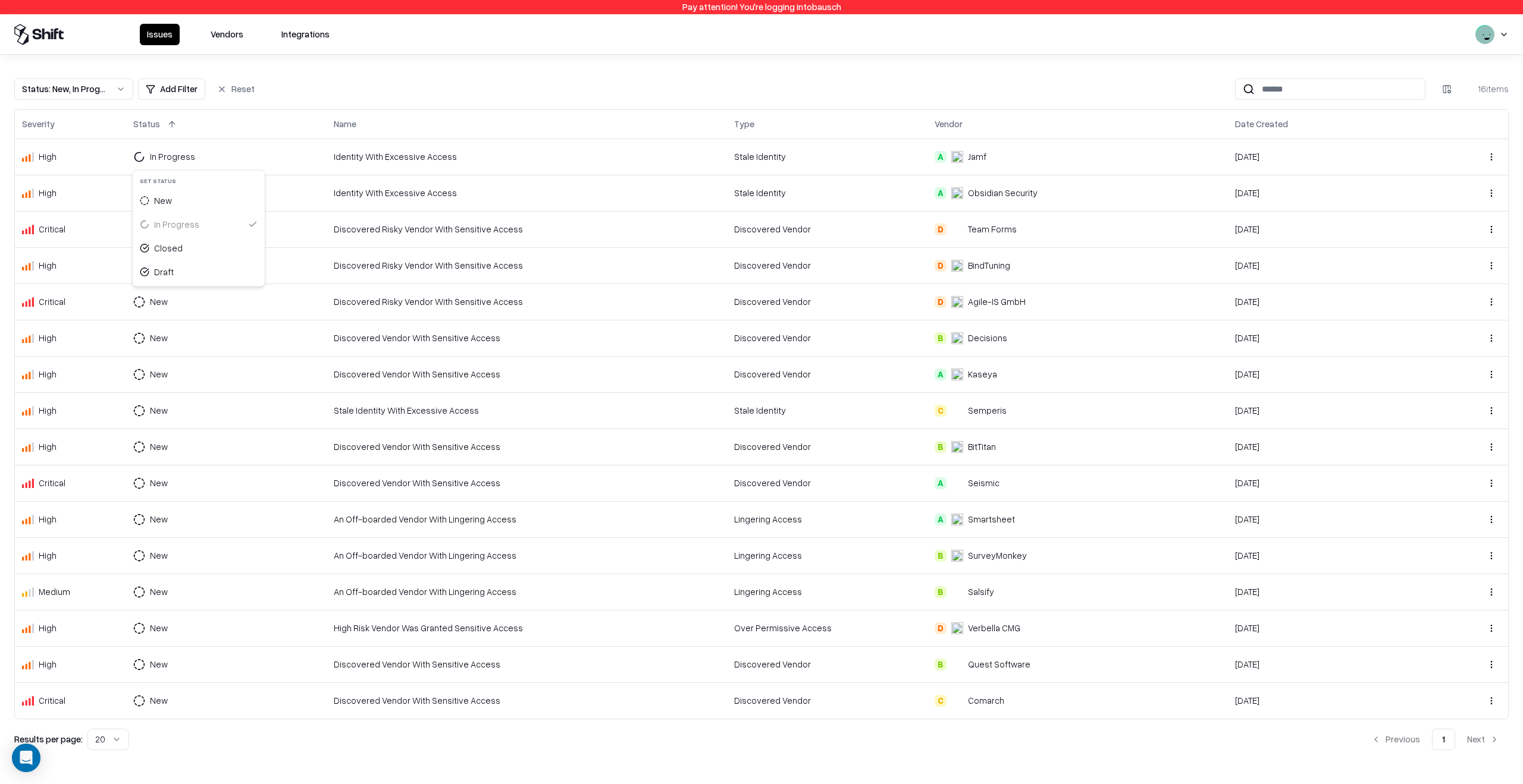
click at [180, 155] on html "Pay attention! You're logging into bausch Issues Vendors Integrations Status : …" at bounding box center [761, 392] width 1523 height 784
click at [173, 206] on div "New" at bounding box center [198, 201] width 127 height 24
